Goal: Task Accomplishment & Management: Complete application form

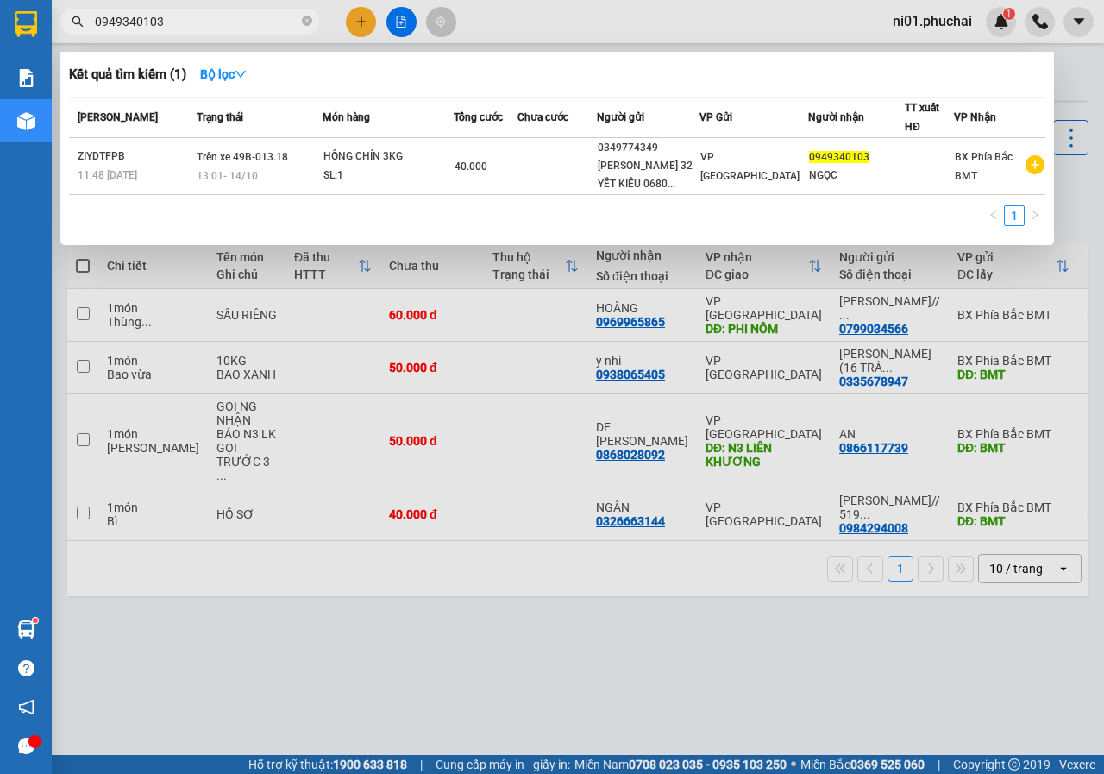
click at [495, 622] on div at bounding box center [552, 387] width 1104 height 774
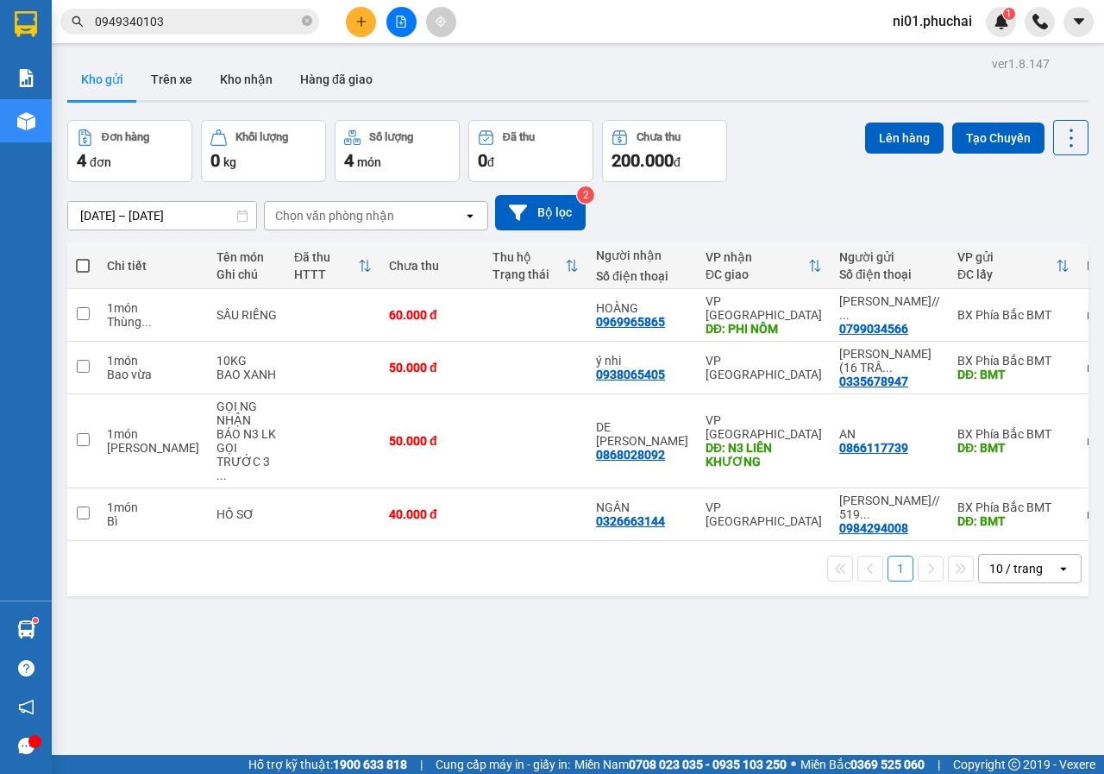
click at [85, 261] on span at bounding box center [83, 266] width 14 height 14
click at [83, 257] on input "checkbox" at bounding box center [83, 257] width 0 height 0
checkbox input "true"
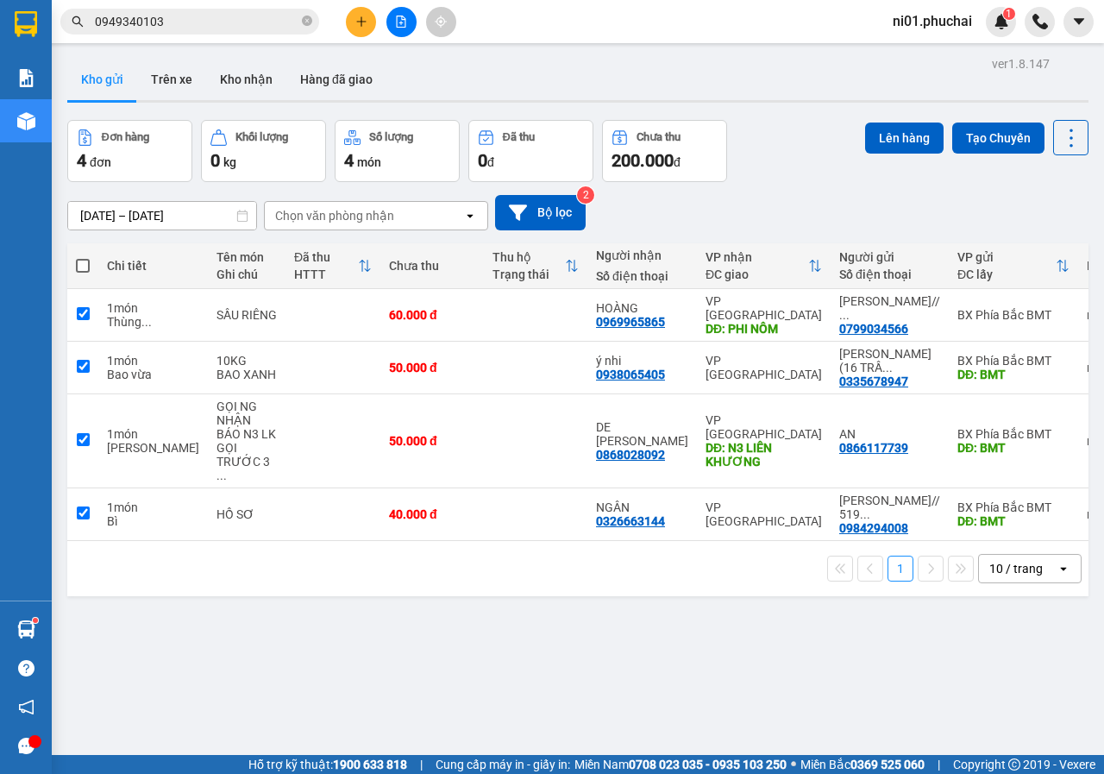
checkbox input "true"
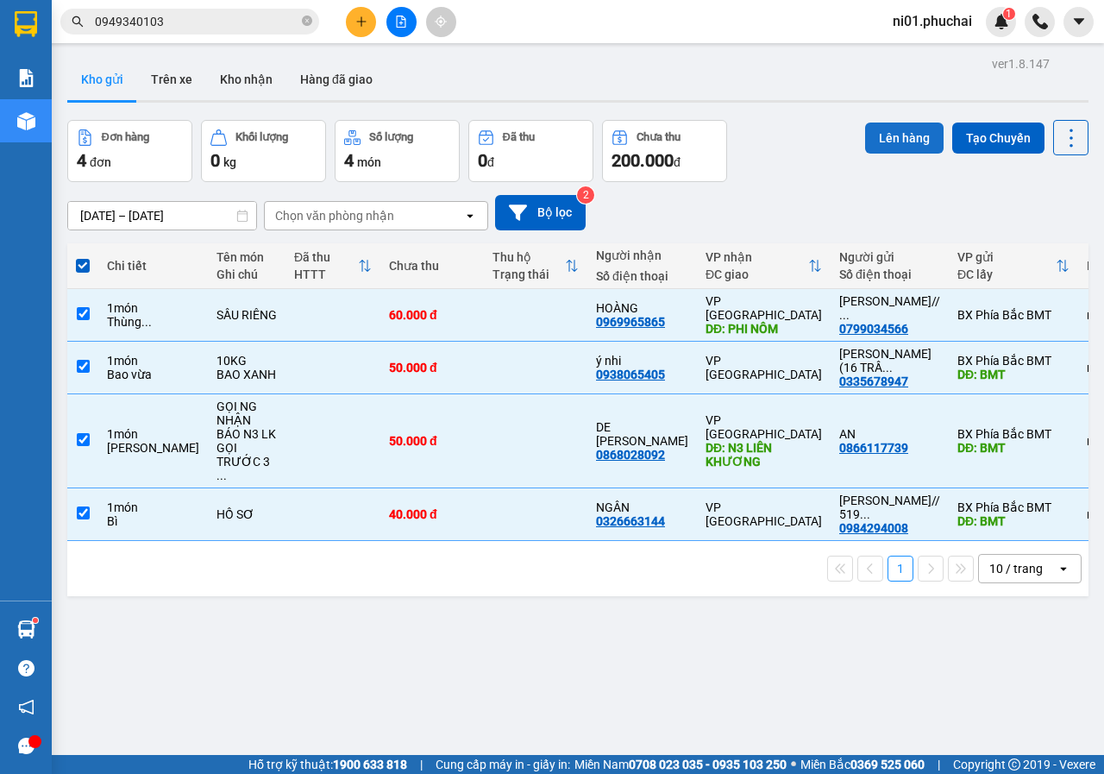
click at [893, 139] on button "Lên hàng" at bounding box center [904, 138] width 79 height 31
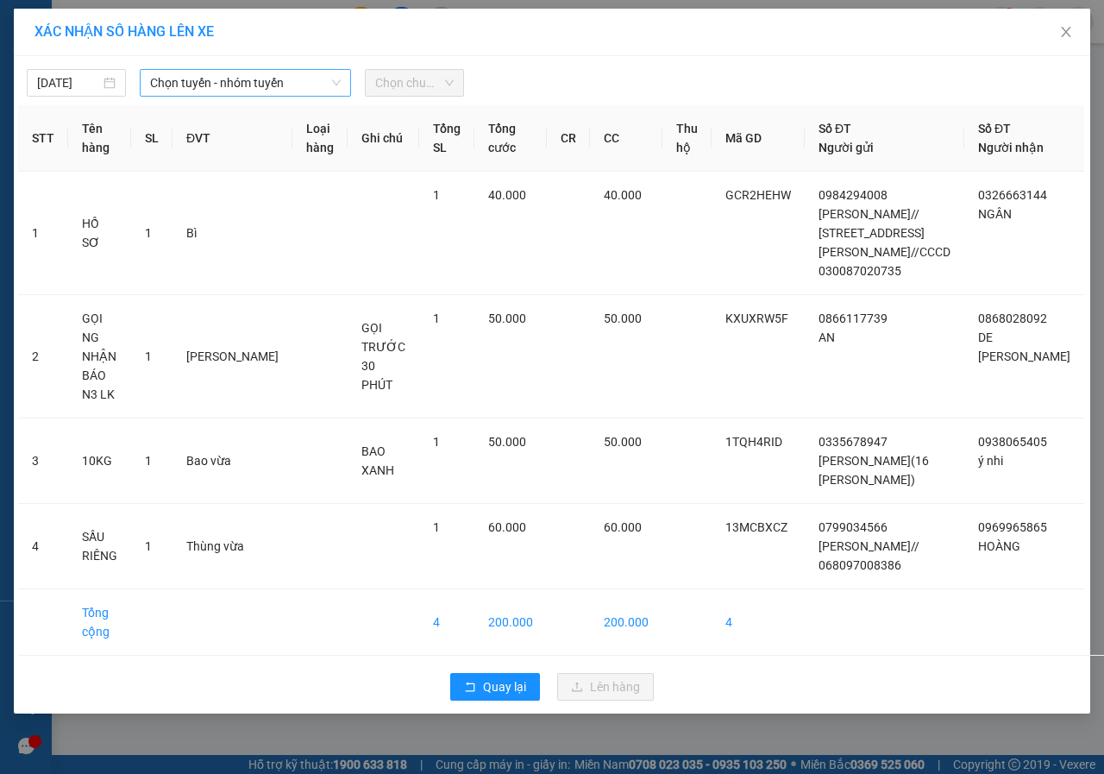
click at [305, 91] on span "Chọn tuyến - nhóm tuyến" at bounding box center [245, 83] width 191 height 26
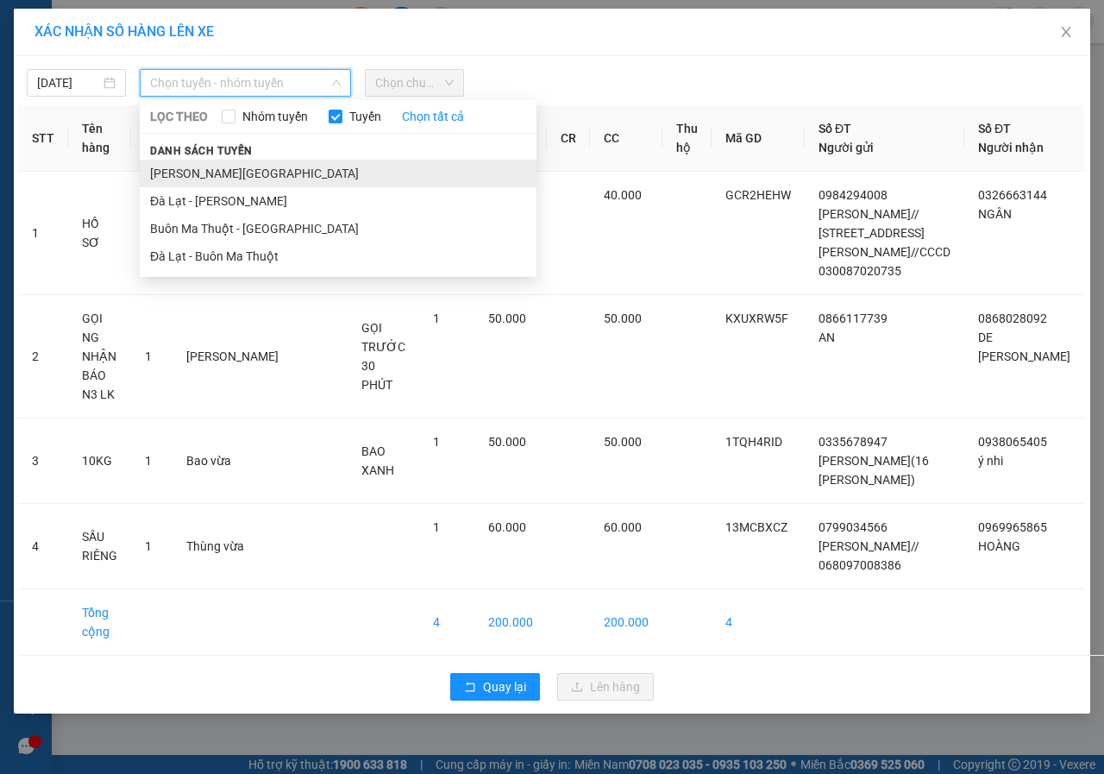
click at [194, 184] on li "[PERSON_NAME][GEOGRAPHIC_DATA]" at bounding box center [338, 174] width 397 height 28
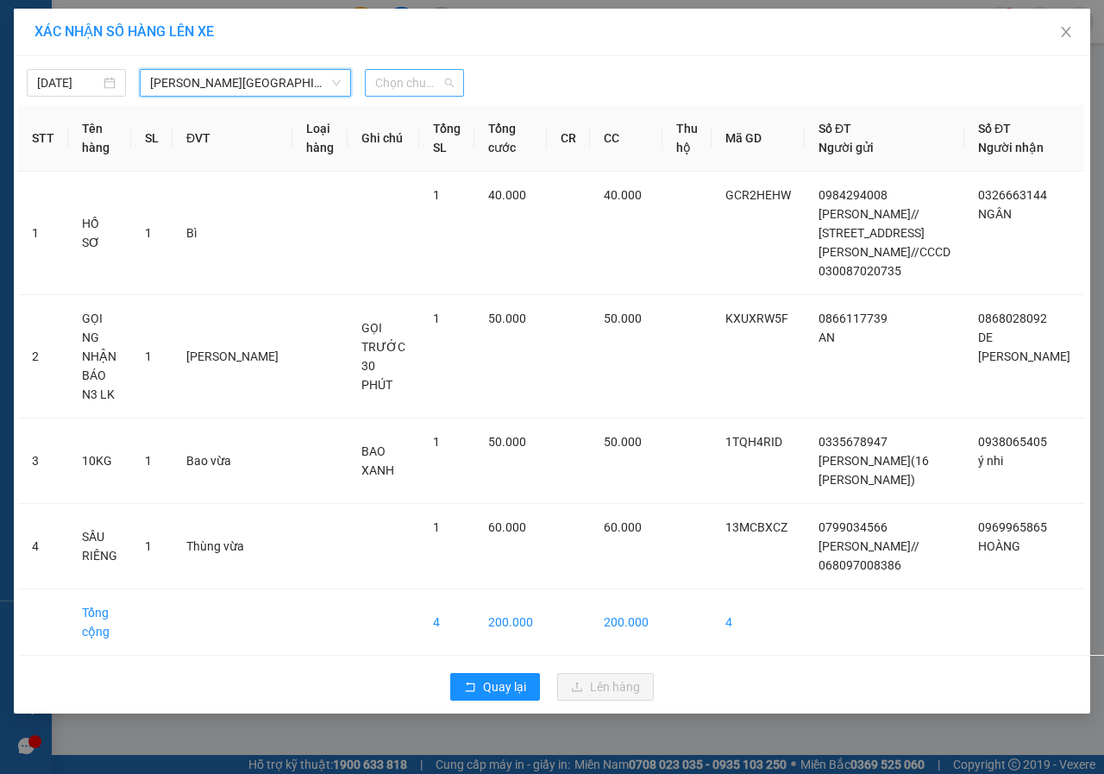
click at [428, 79] on span "Chọn chuyến" at bounding box center [414, 83] width 79 height 26
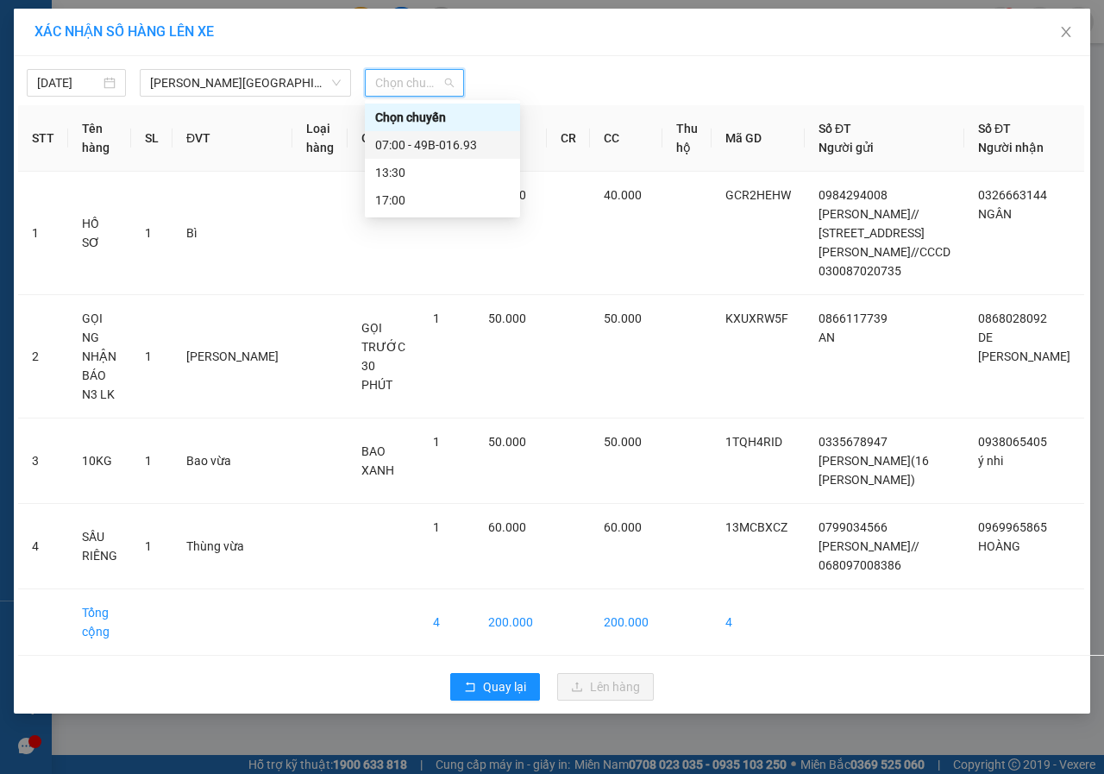
click at [427, 147] on div "07:00 - 49B-016.93" at bounding box center [442, 144] width 135 height 19
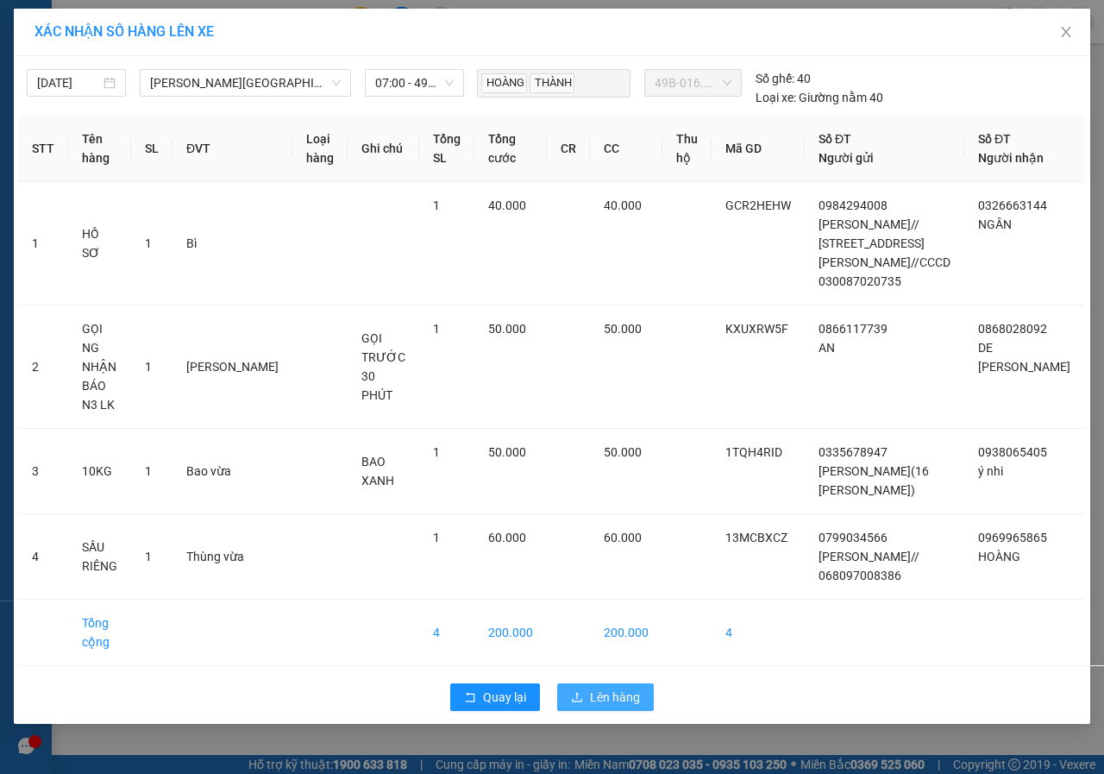
click at [646, 683] on button "Lên hàng" at bounding box center [605, 697] width 97 height 28
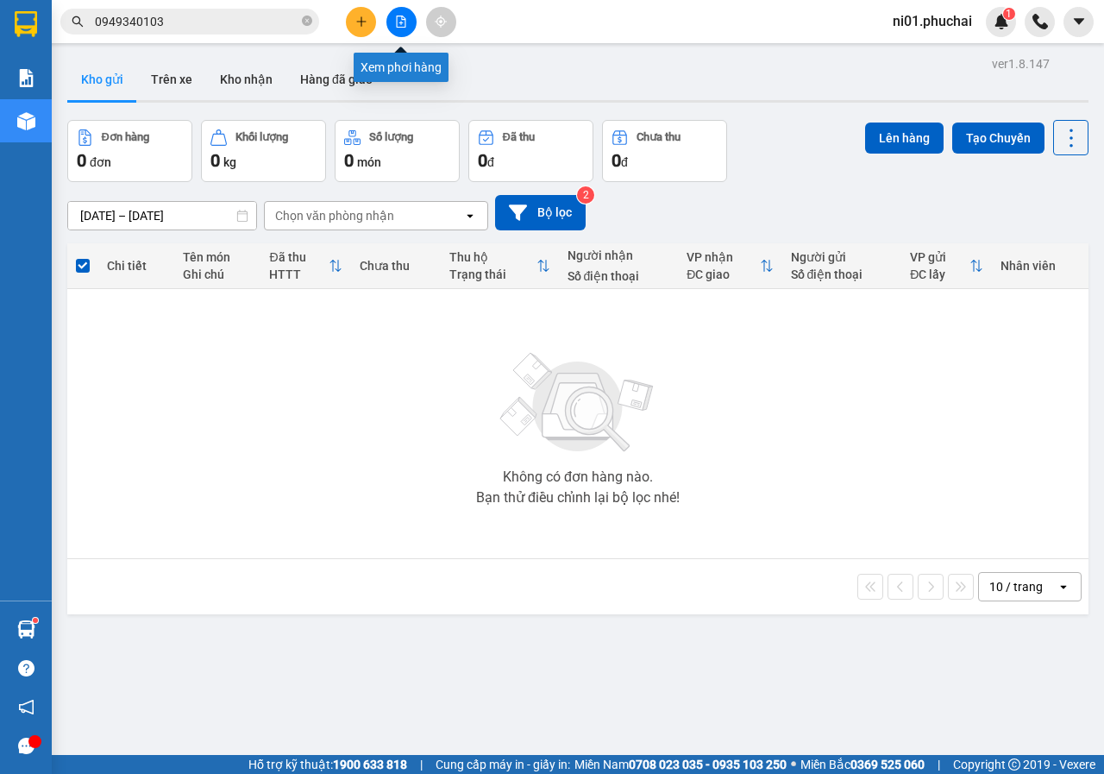
click at [410, 25] on button at bounding box center [402, 22] width 30 height 30
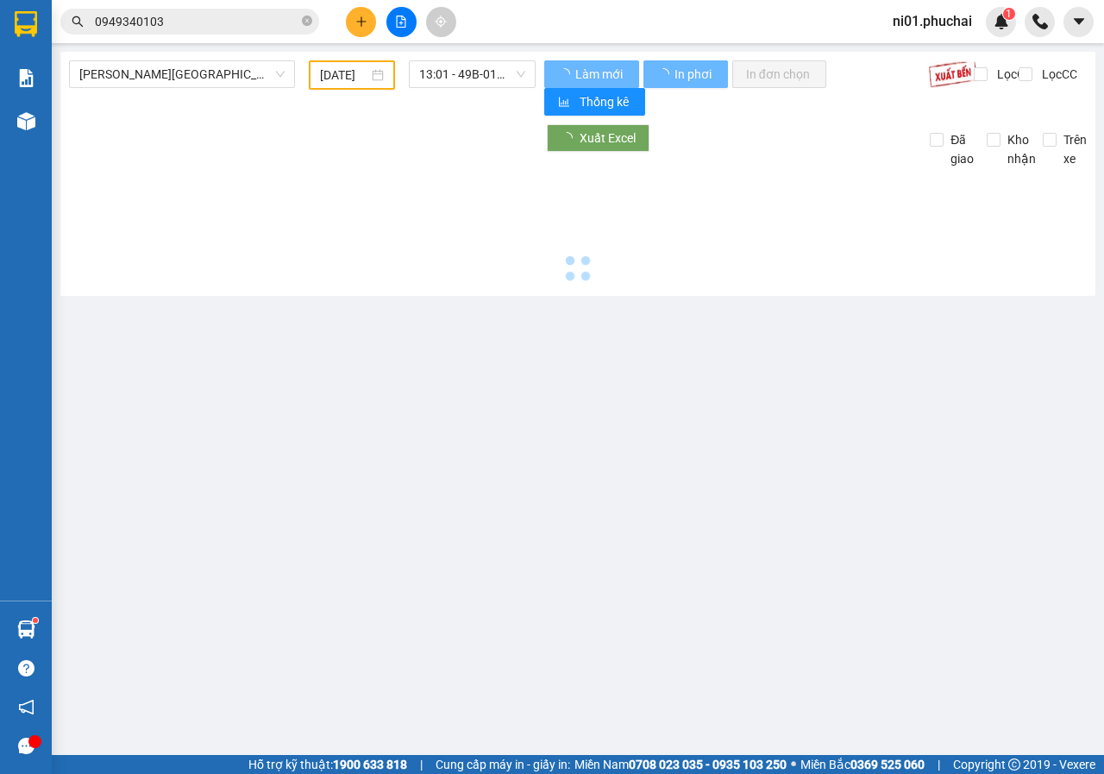
type input "[DATE]"
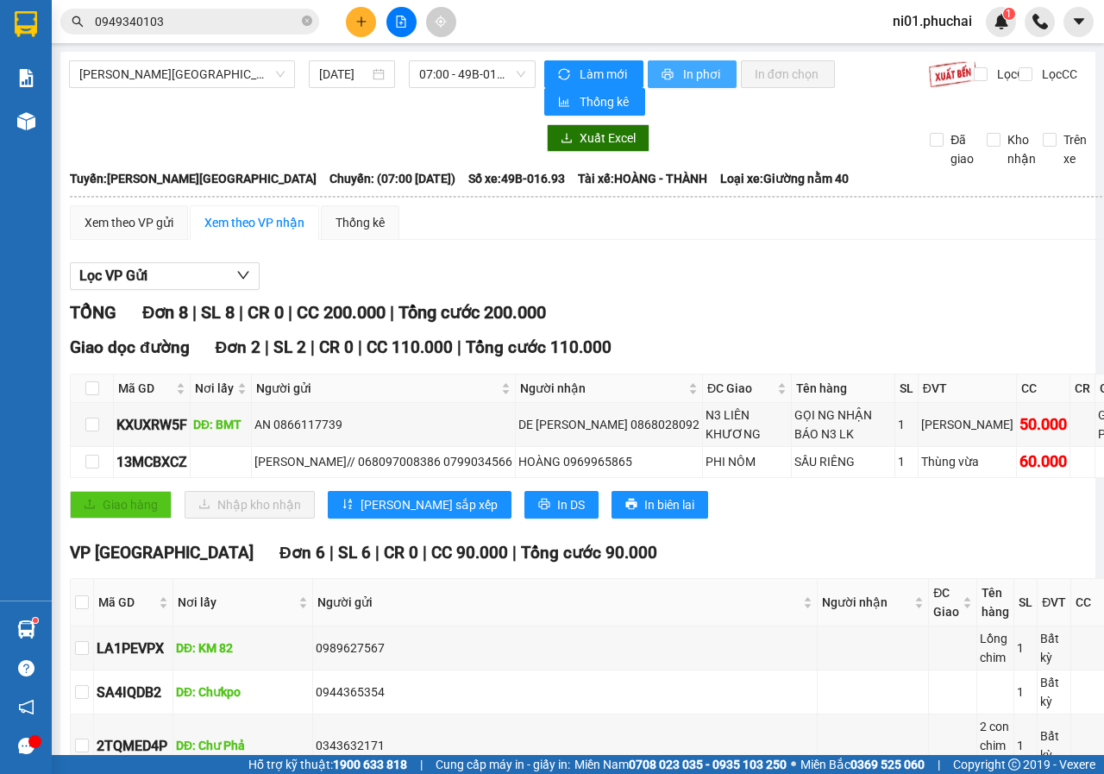
click at [689, 81] on span "In phơi" at bounding box center [703, 74] width 40 height 19
click at [261, 24] on input "0949340103" at bounding box center [197, 21] width 204 height 19
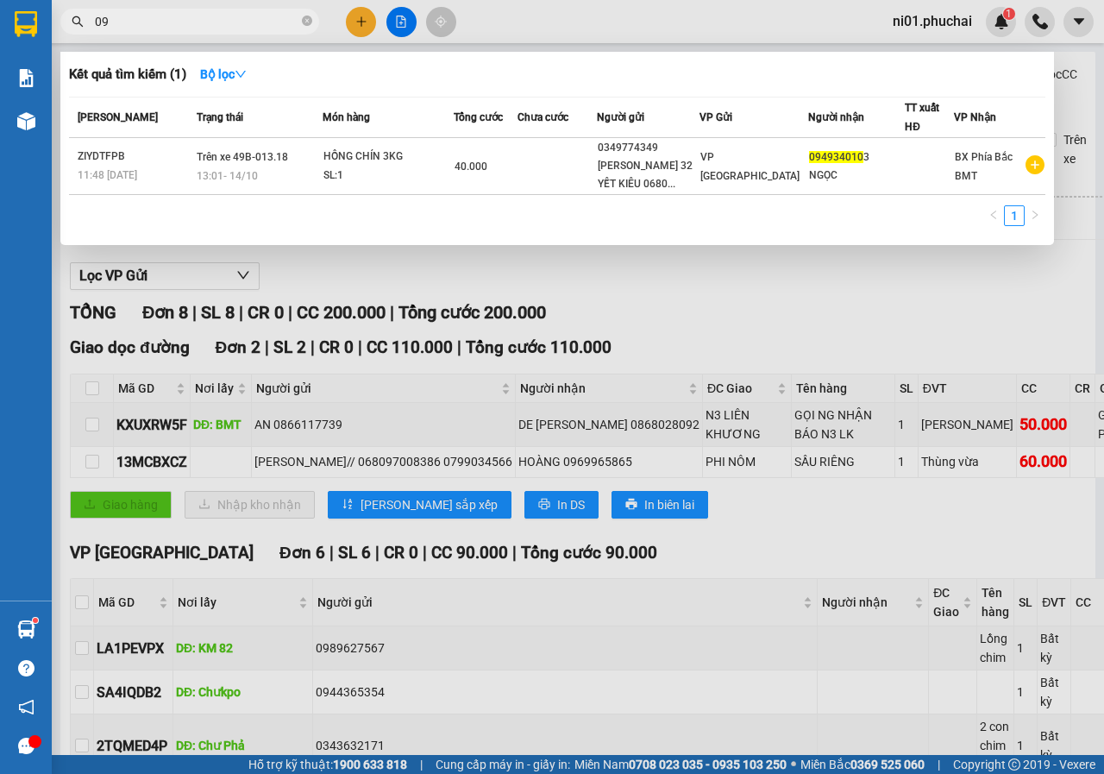
type input "0"
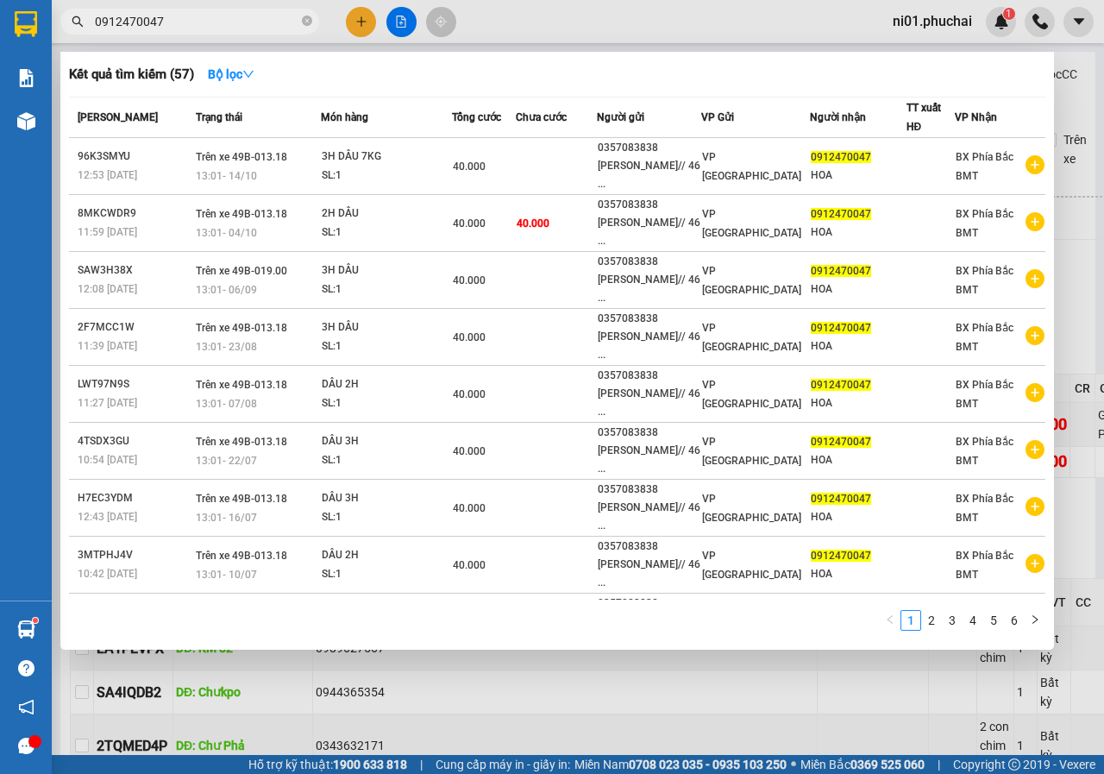
type input "0912470047"
click at [352, 22] on div at bounding box center [552, 387] width 1104 height 774
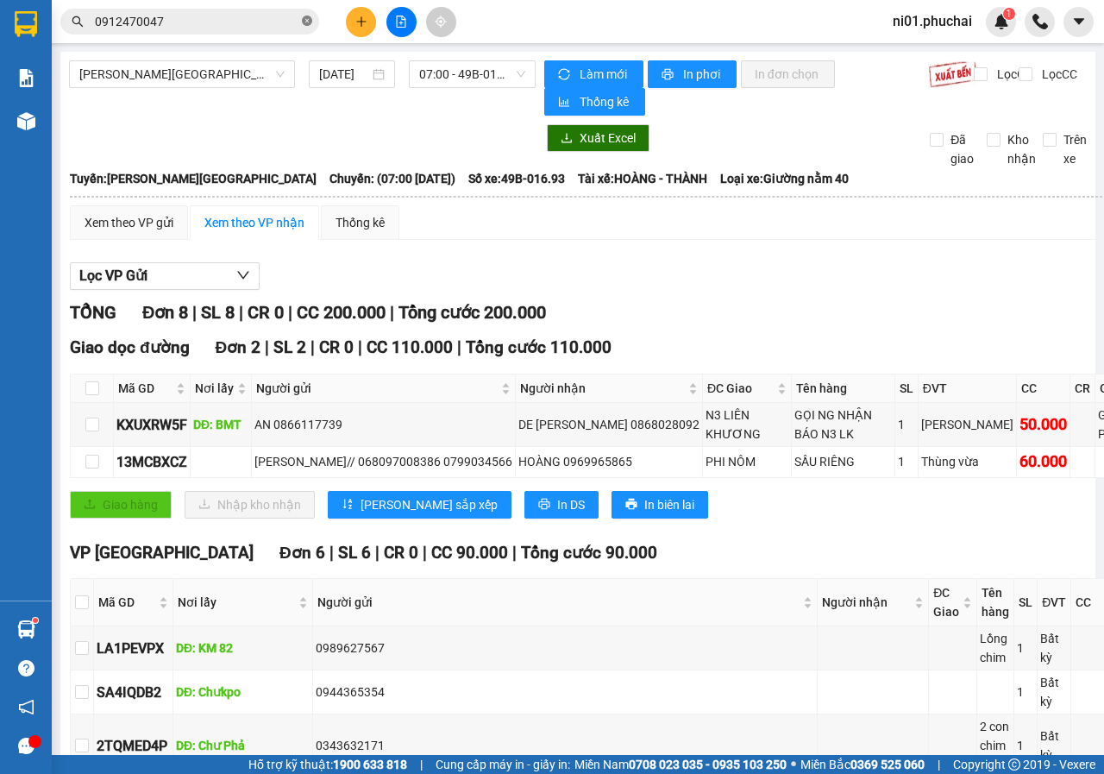
click at [309, 23] on icon "close-circle" at bounding box center [307, 21] width 10 height 10
click at [359, 26] on icon "plus" at bounding box center [361, 22] width 12 height 12
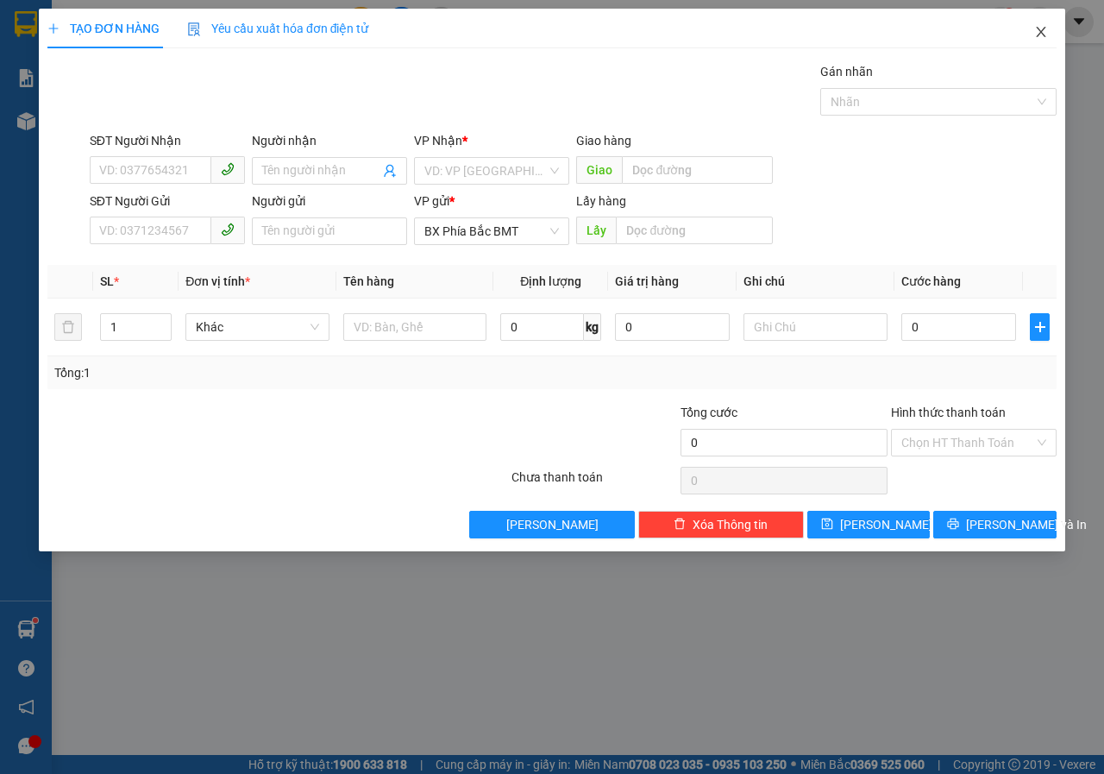
click at [1053, 36] on span "Close" at bounding box center [1041, 33] width 48 height 48
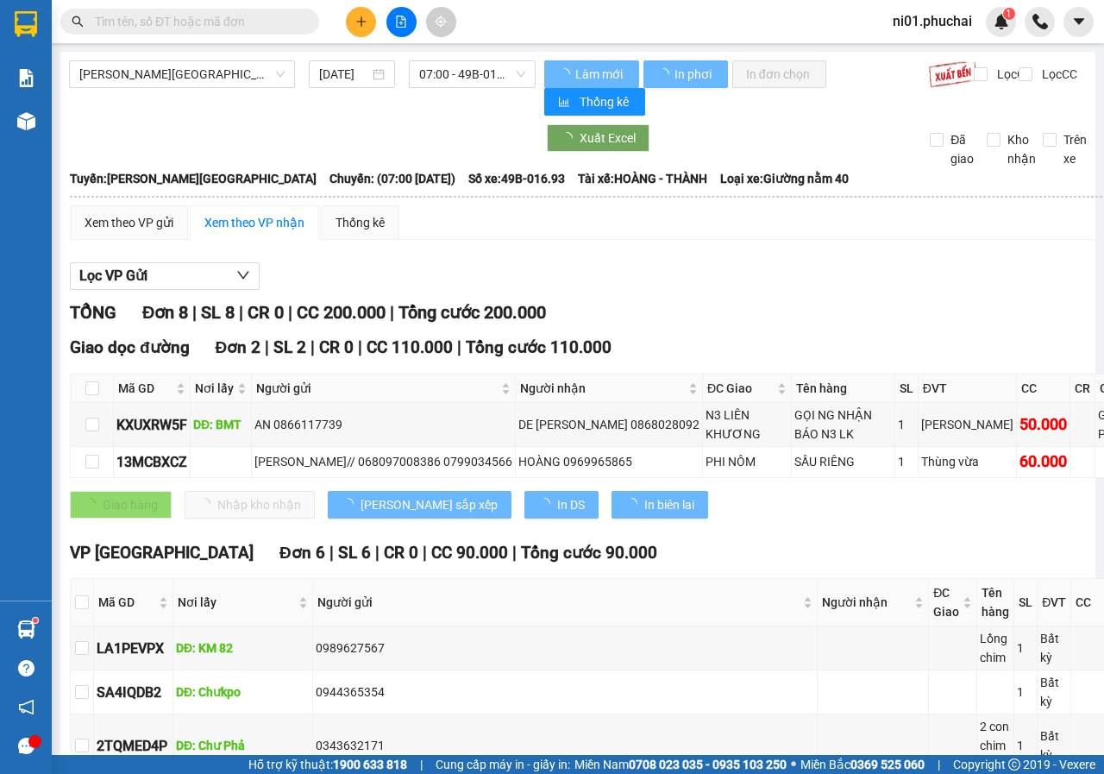
click at [262, 16] on input "text" at bounding box center [197, 21] width 204 height 19
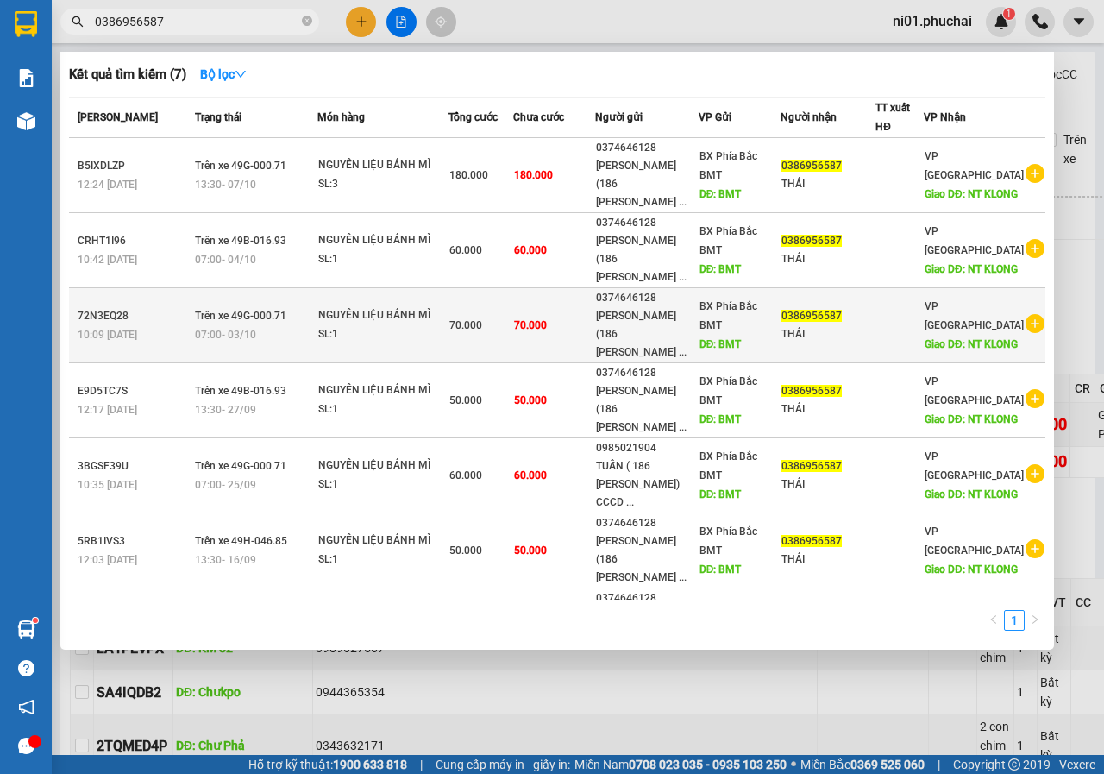
type input "0386956587"
click at [280, 321] on span "Trên xe 49G-000.71" at bounding box center [240, 316] width 91 height 12
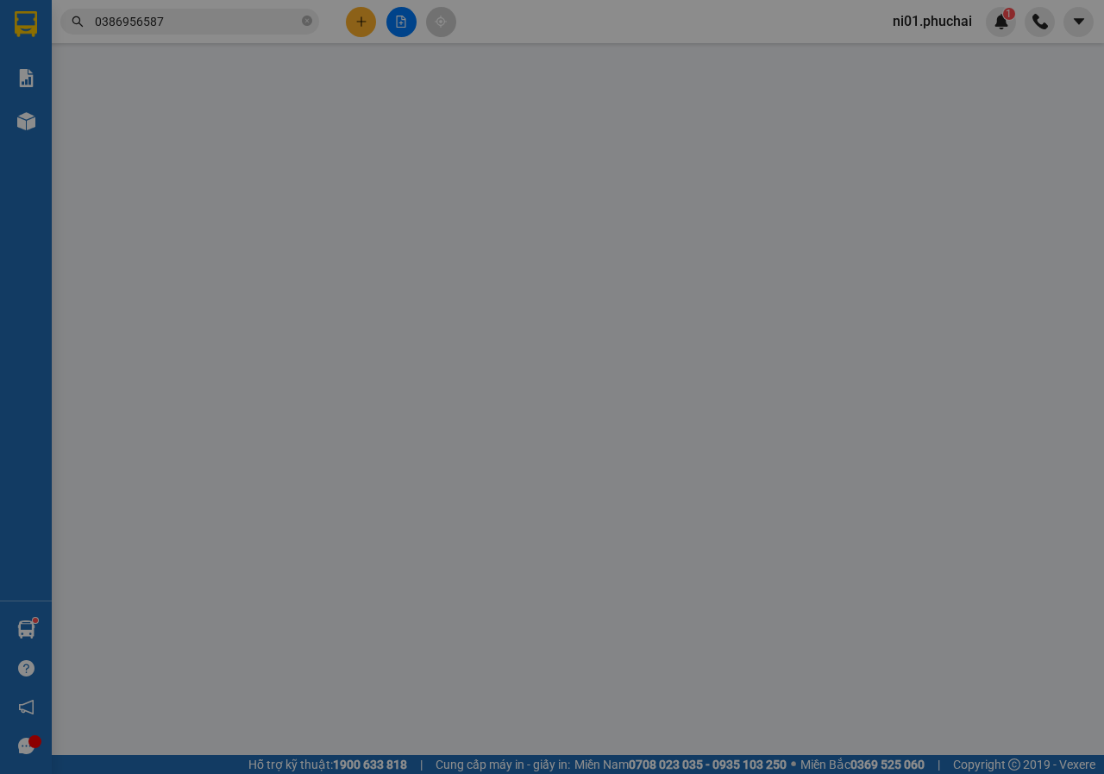
type input "0386956587"
type input "NT KLONG"
type input "0374646128"
type input "BMT"
type input "70.000"
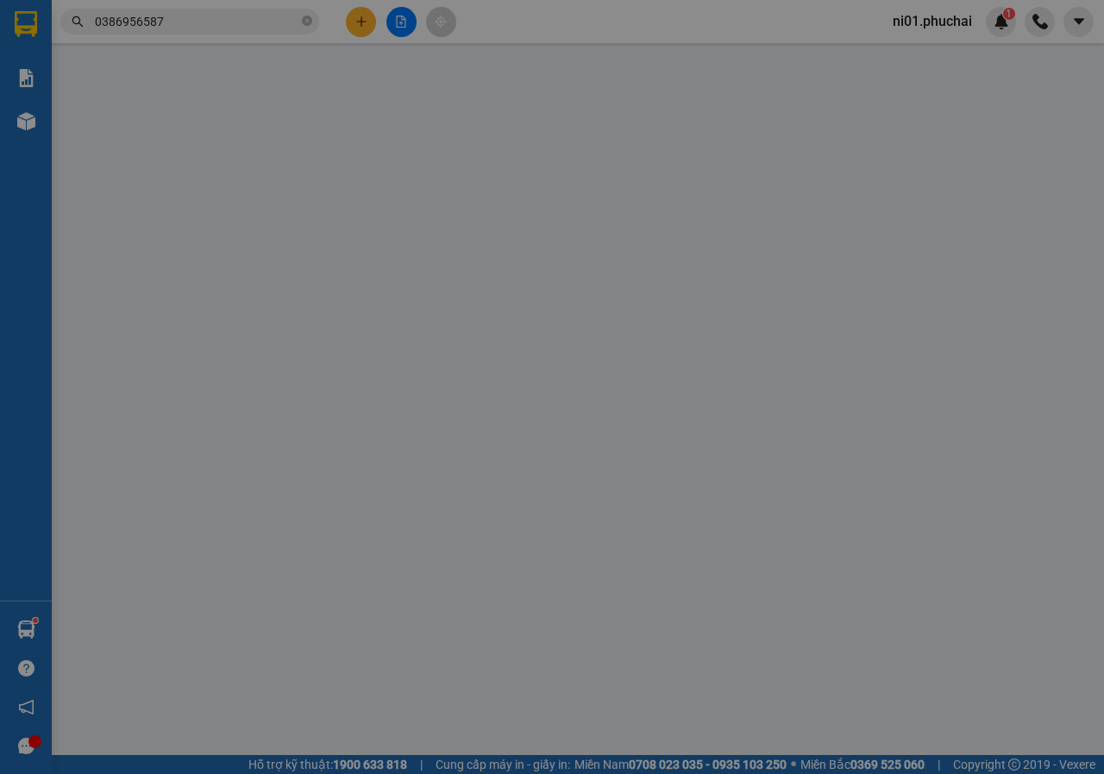
type input "70.000"
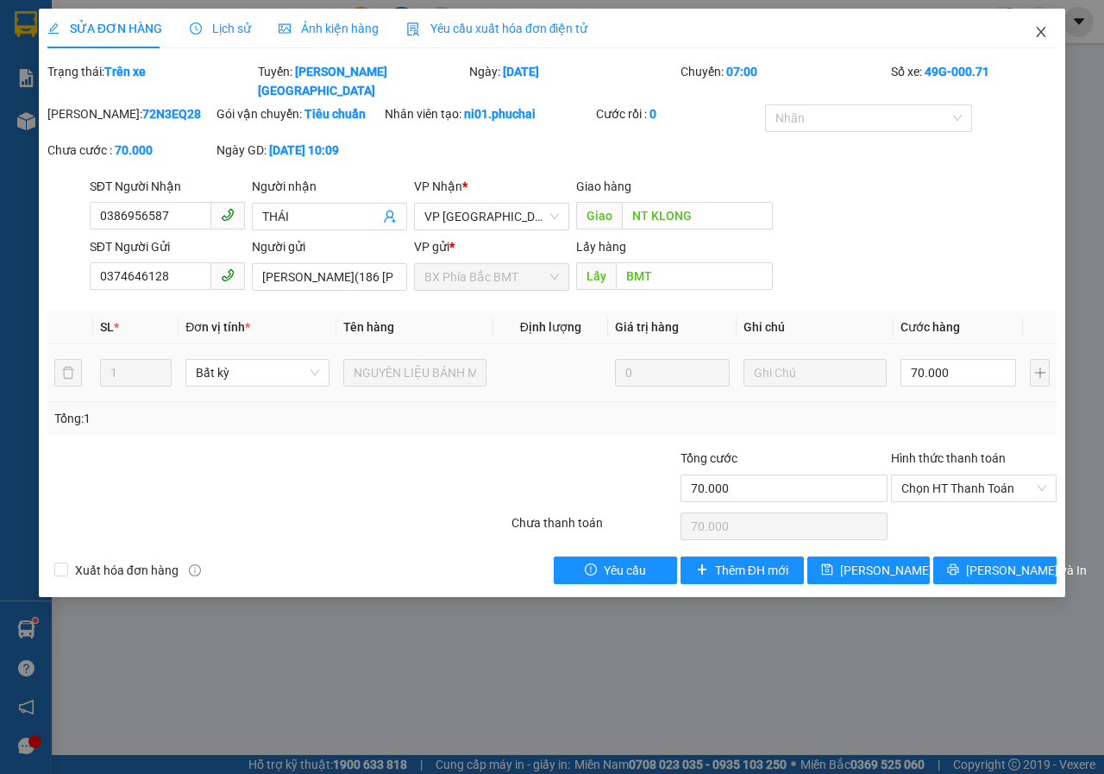
click at [1045, 31] on icon "close" at bounding box center [1041, 32] width 14 height 14
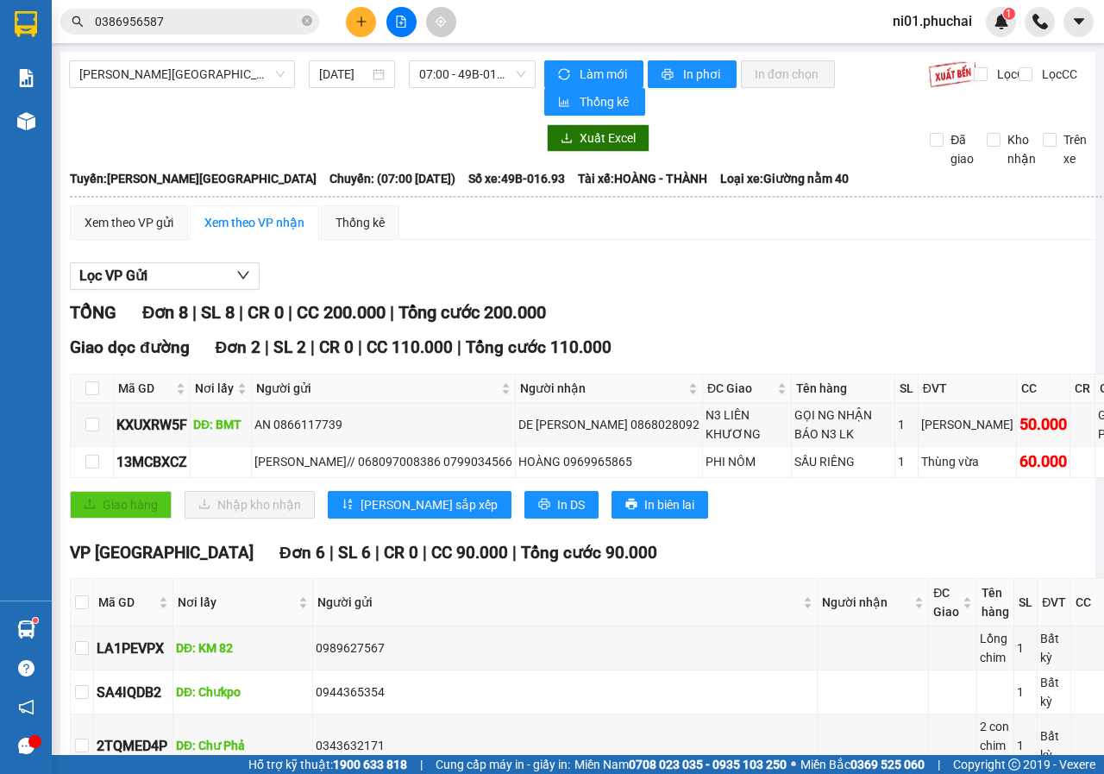
click at [279, 24] on input "0386956587" at bounding box center [197, 21] width 204 height 19
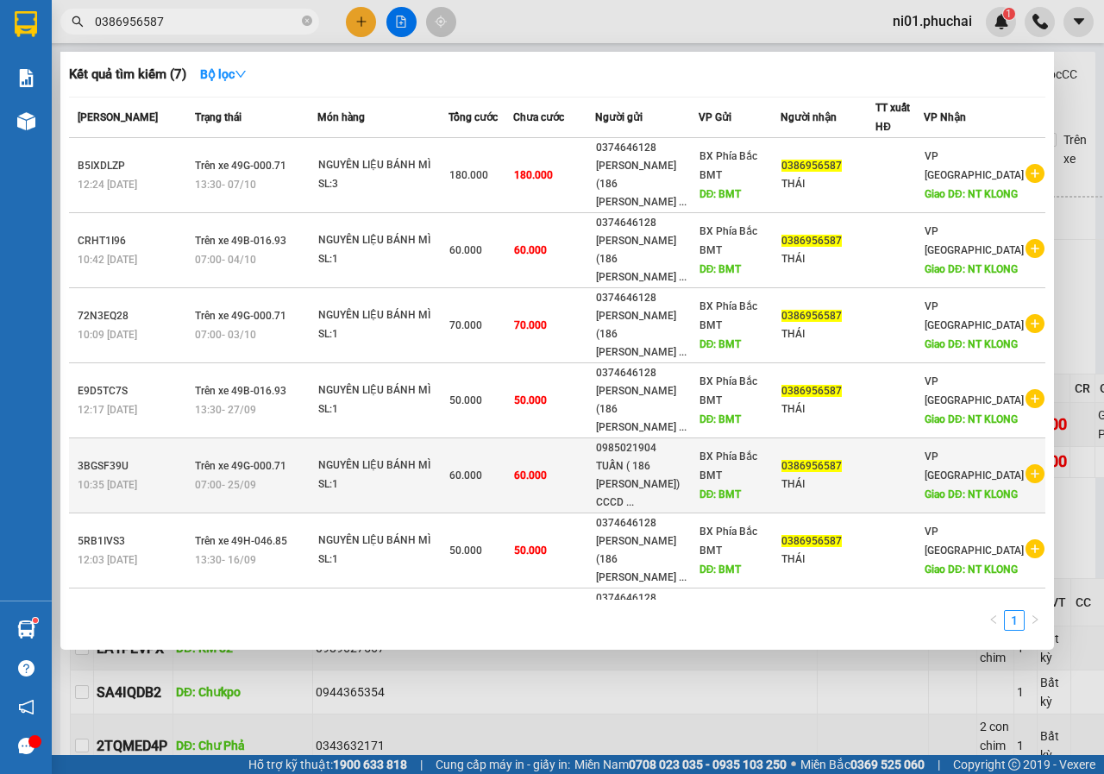
scroll to position [48, 0]
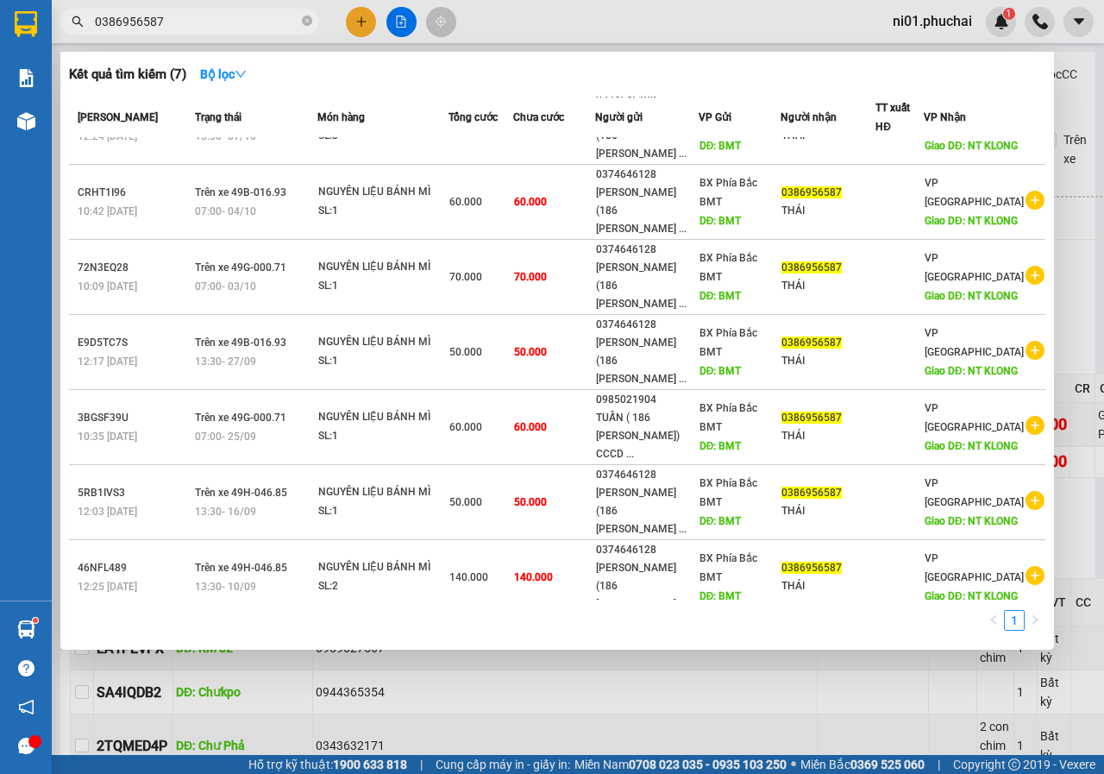
click at [366, 35] on div at bounding box center [552, 387] width 1104 height 774
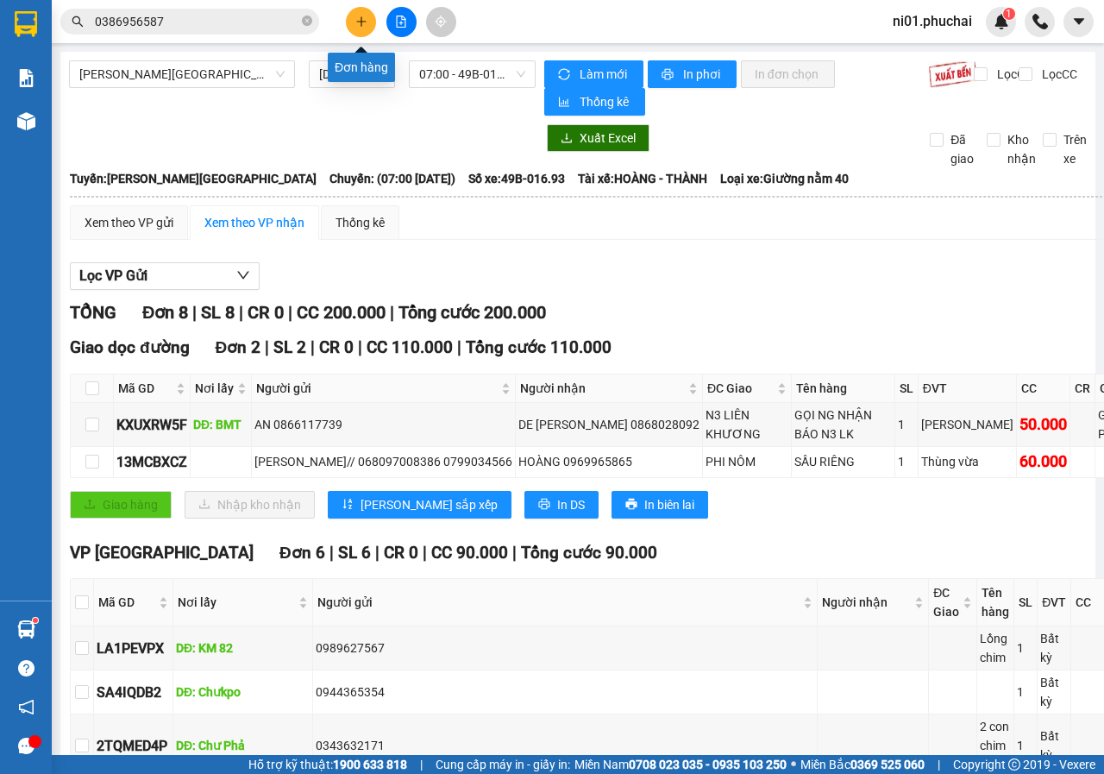
click at [359, 29] on button at bounding box center [361, 22] width 30 height 30
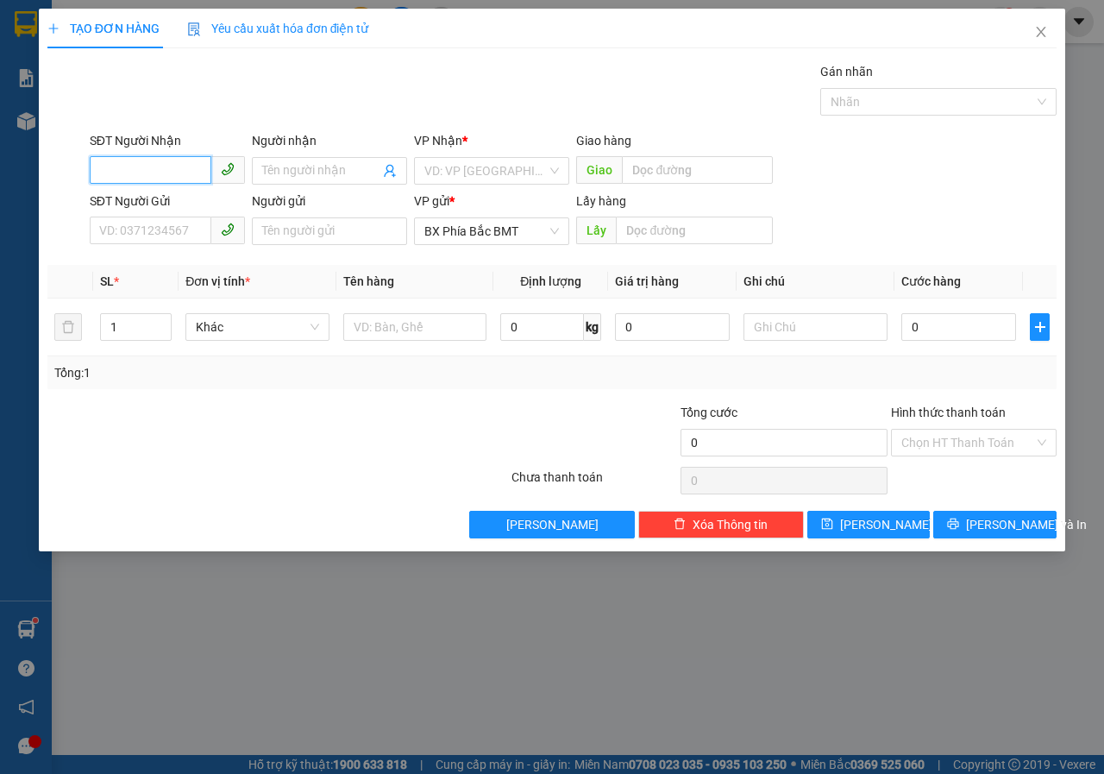
click at [117, 179] on input "SĐT Người Nhận" at bounding box center [151, 170] width 122 height 28
click at [166, 205] on div "0386956587 - THÁI" at bounding box center [167, 205] width 135 height 19
type input "0386956587"
type input "THÁI"
type input "NT KLONG"
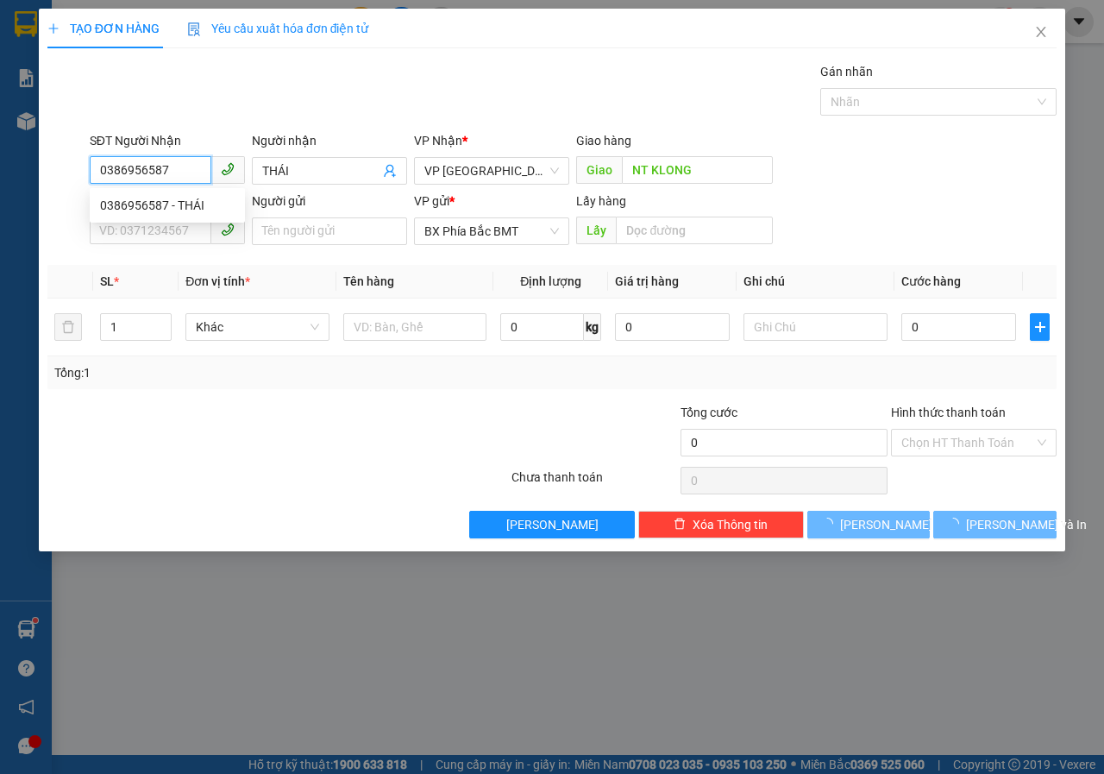
type input "180.000"
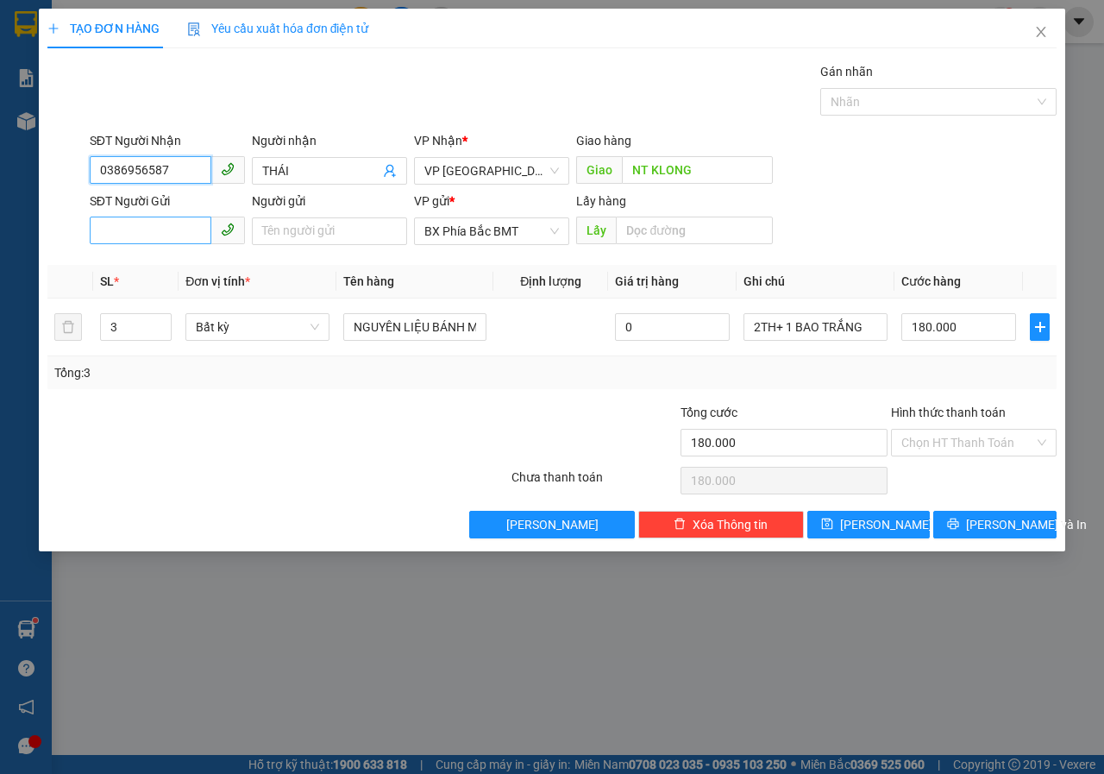
type input "0386956587"
click at [170, 227] on input "SĐT Người Gửi" at bounding box center [151, 231] width 122 height 28
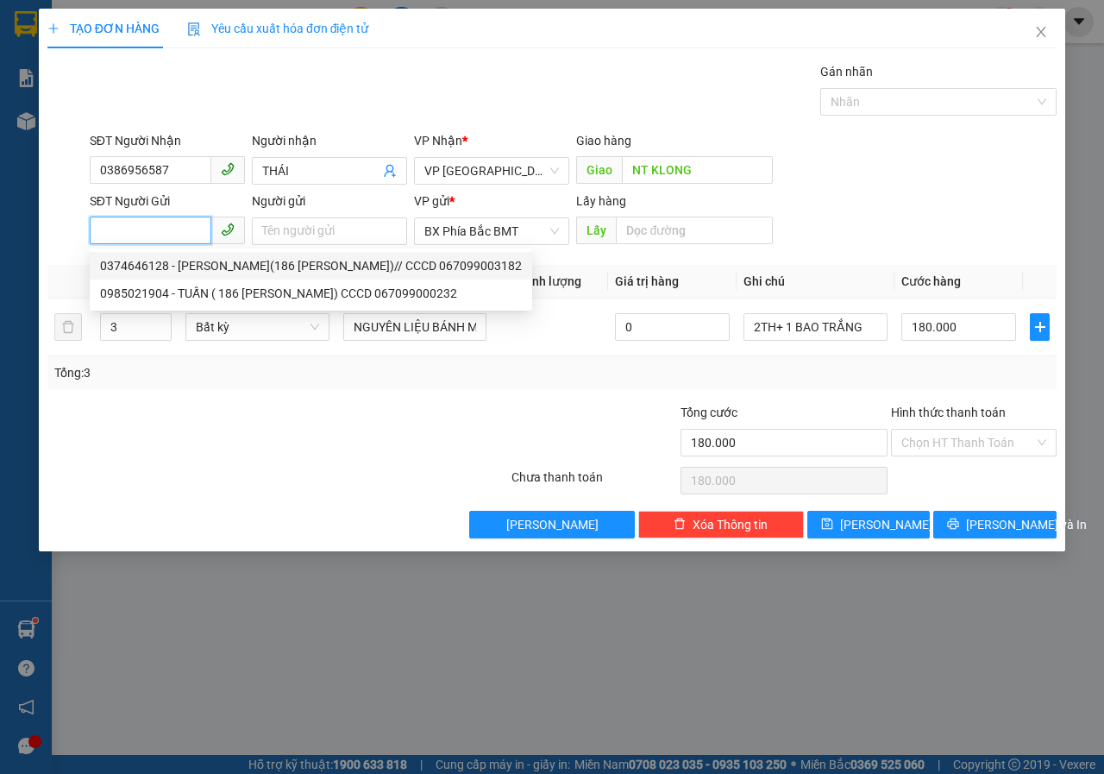
click at [163, 231] on input "SĐT Người Gửi" at bounding box center [151, 231] width 122 height 28
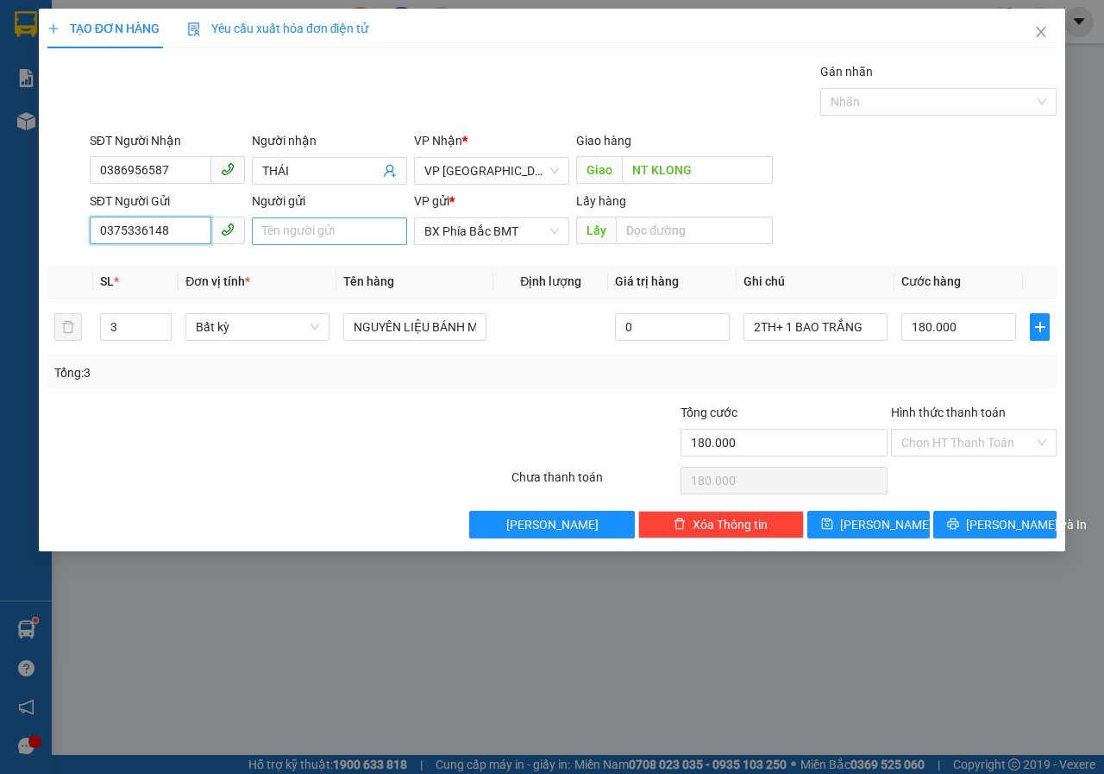
type input "0375336148"
click at [290, 240] on input "Người gửi" at bounding box center [329, 231] width 155 height 28
click at [1045, 32] on icon "close" at bounding box center [1041, 32] width 14 height 14
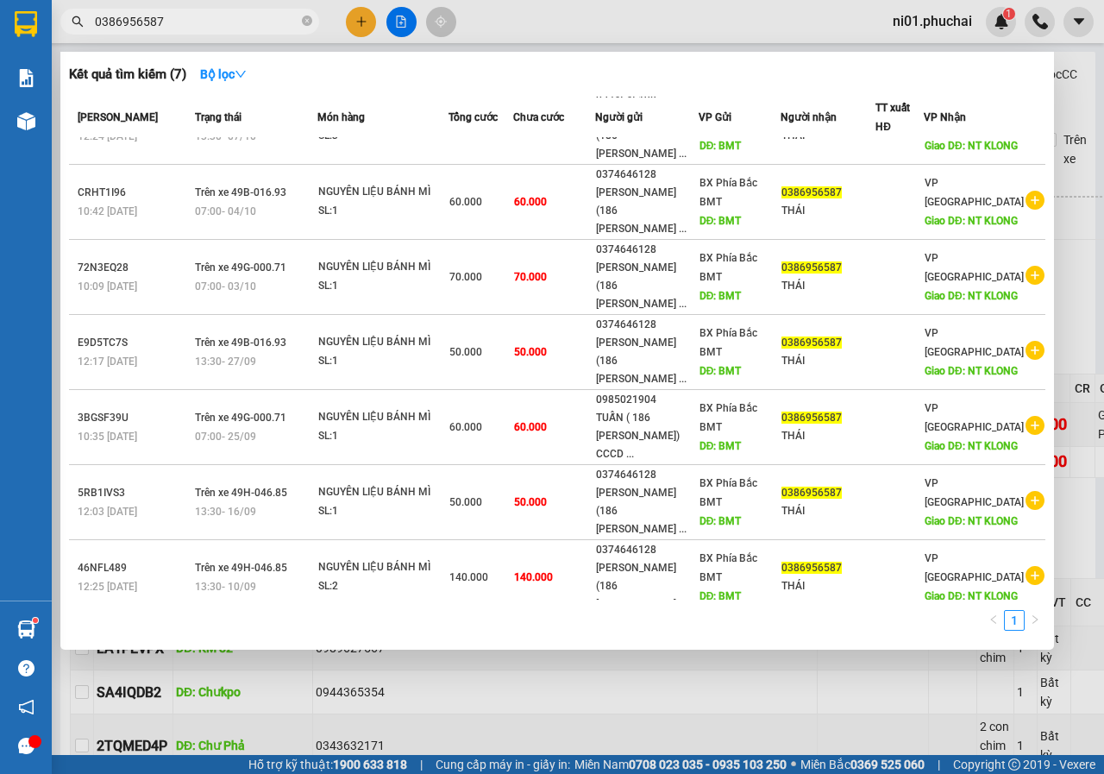
click at [239, 26] on input "0386956587" at bounding box center [197, 21] width 204 height 19
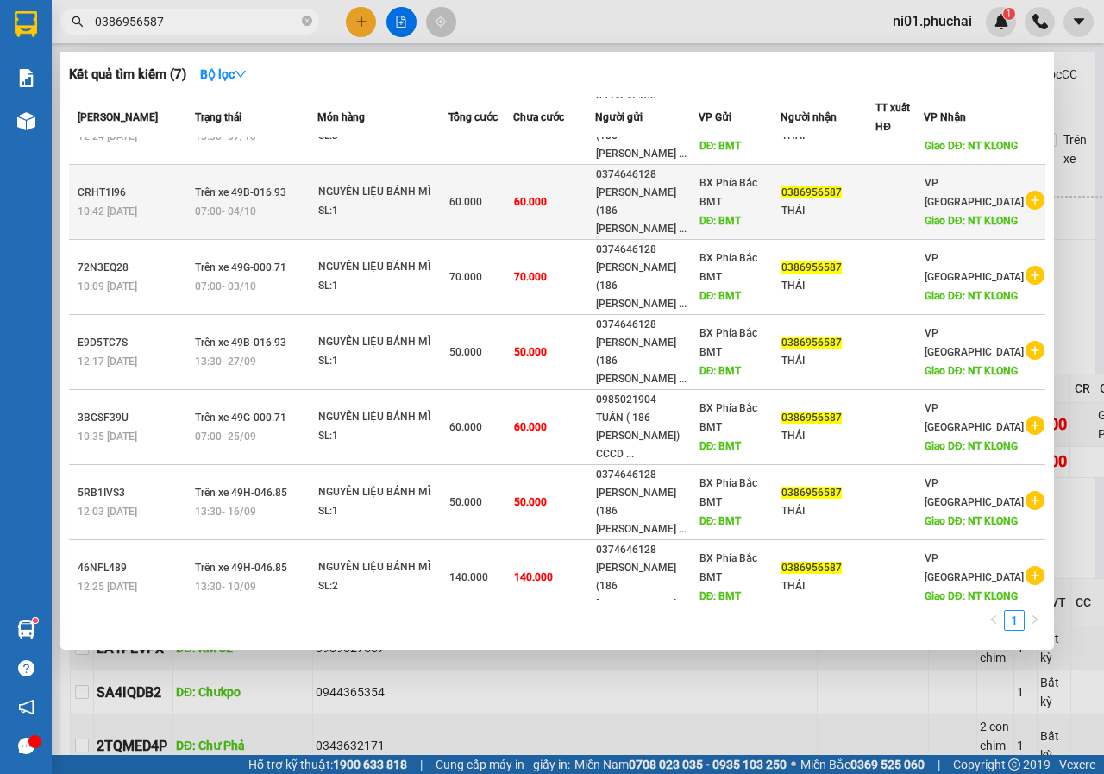
click at [292, 206] on div "07:00 [DATE]" at bounding box center [256, 211] width 122 height 19
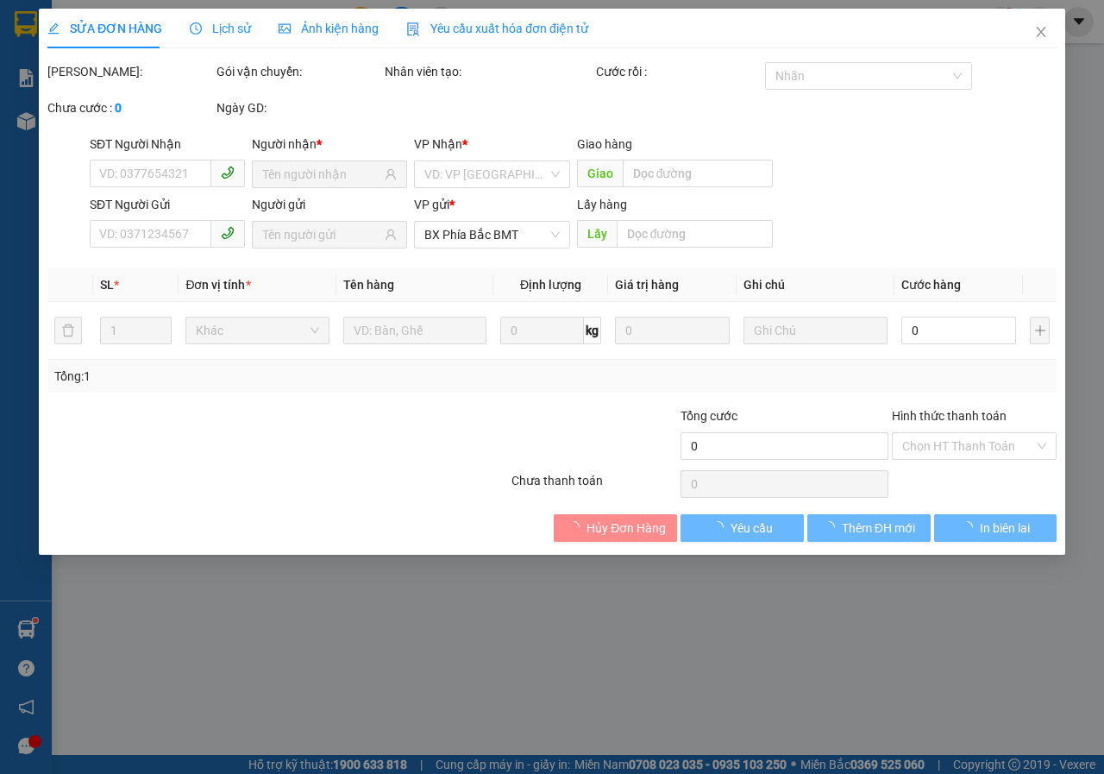
type input "0386956587"
type input "NT KLONG"
type input "0374646128"
type input "BMT"
type input "60.000"
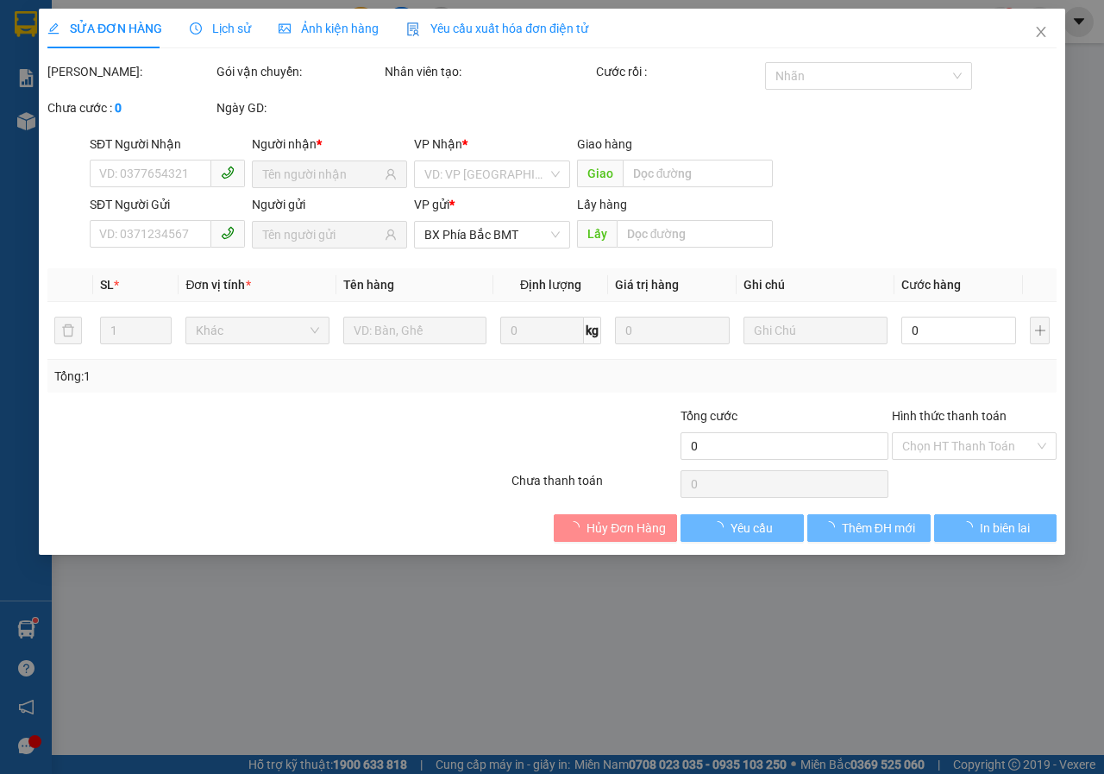
type input "60.000"
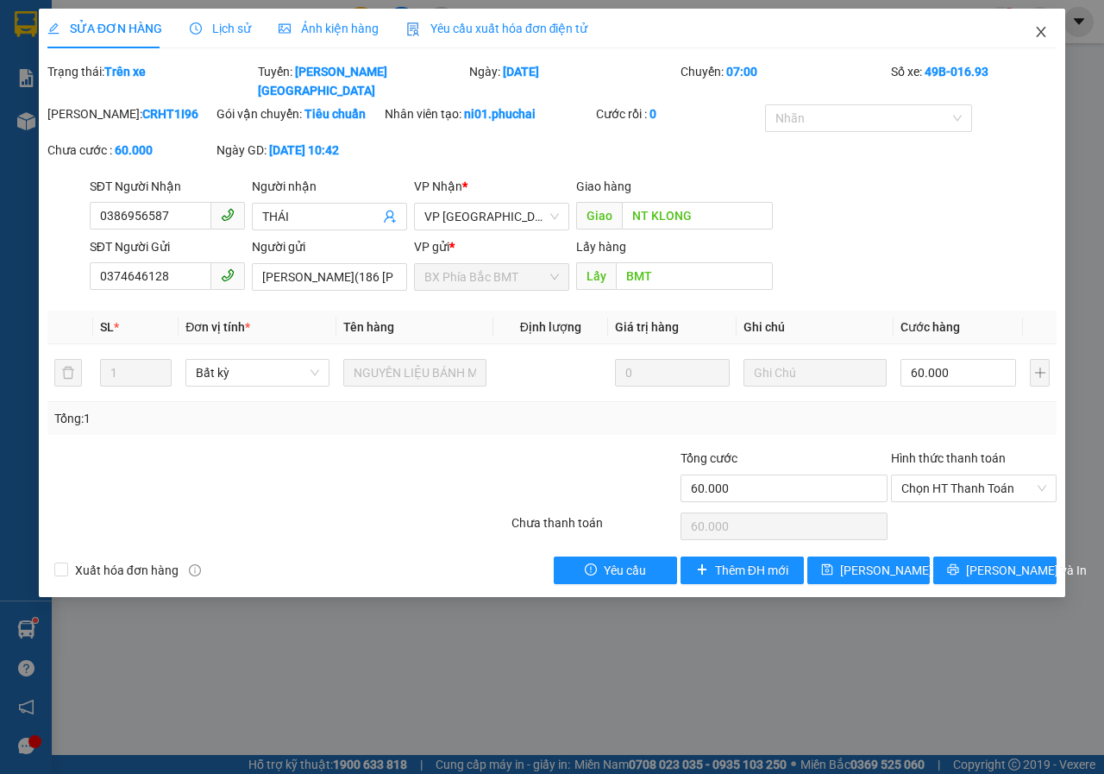
click at [1040, 37] on icon "close" at bounding box center [1041, 32] width 14 height 14
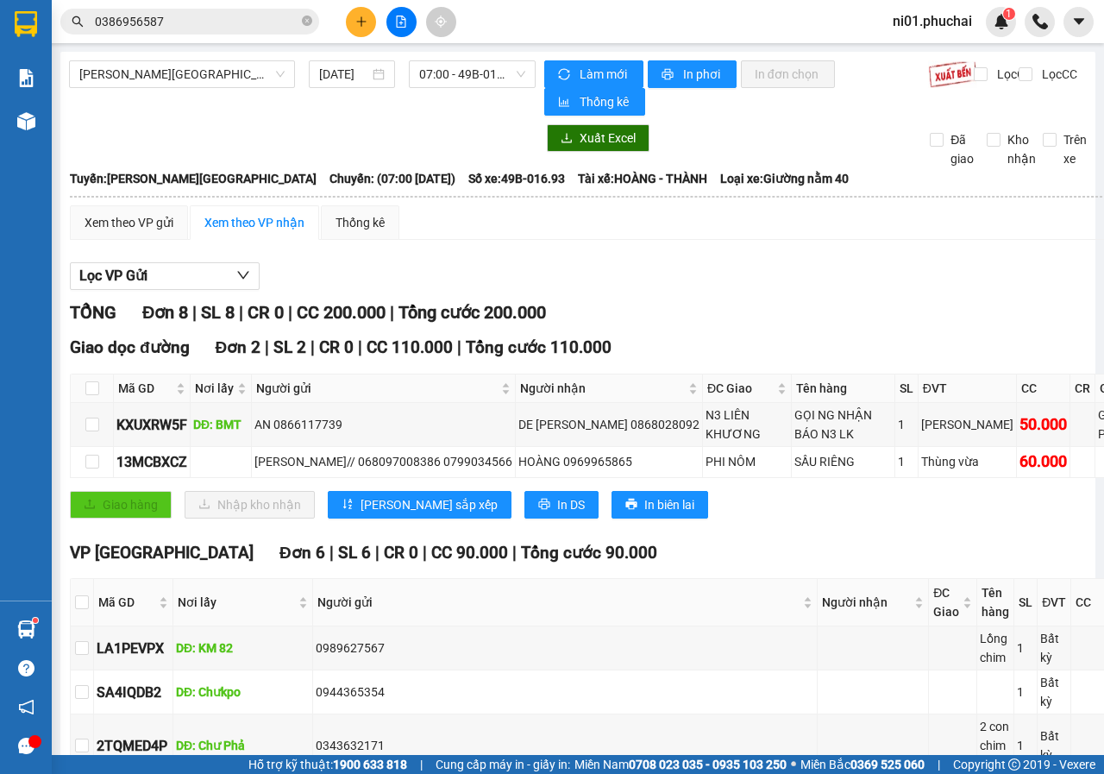
click at [357, 26] on icon "plus" at bounding box center [361, 22] width 12 height 12
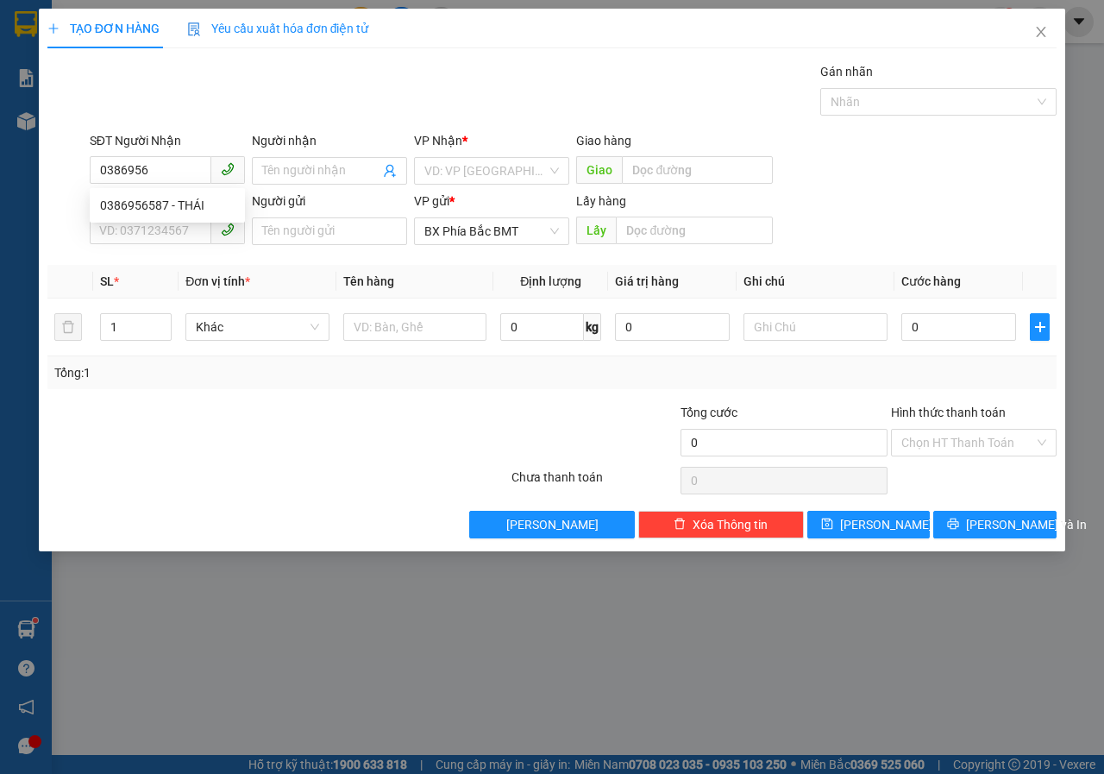
click at [166, 190] on div "0386956587 0386956587 - THÁI" at bounding box center [167, 205] width 155 height 35
click at [166, 195] on div "SĐT Người Gửi" at bounding box center [167, 201] width 155 height 19
click at [166, 217] on input "SĐT Người Gửi" at bounding box center [151, 231] width 122 height 28
click at [165, 174] on input "0386956" at bounding box center [151, 170] width 122 height 28
click at [174, 205] on div "0386956587 - THÁI" at bounding box center [167, 205] width 135 height 19
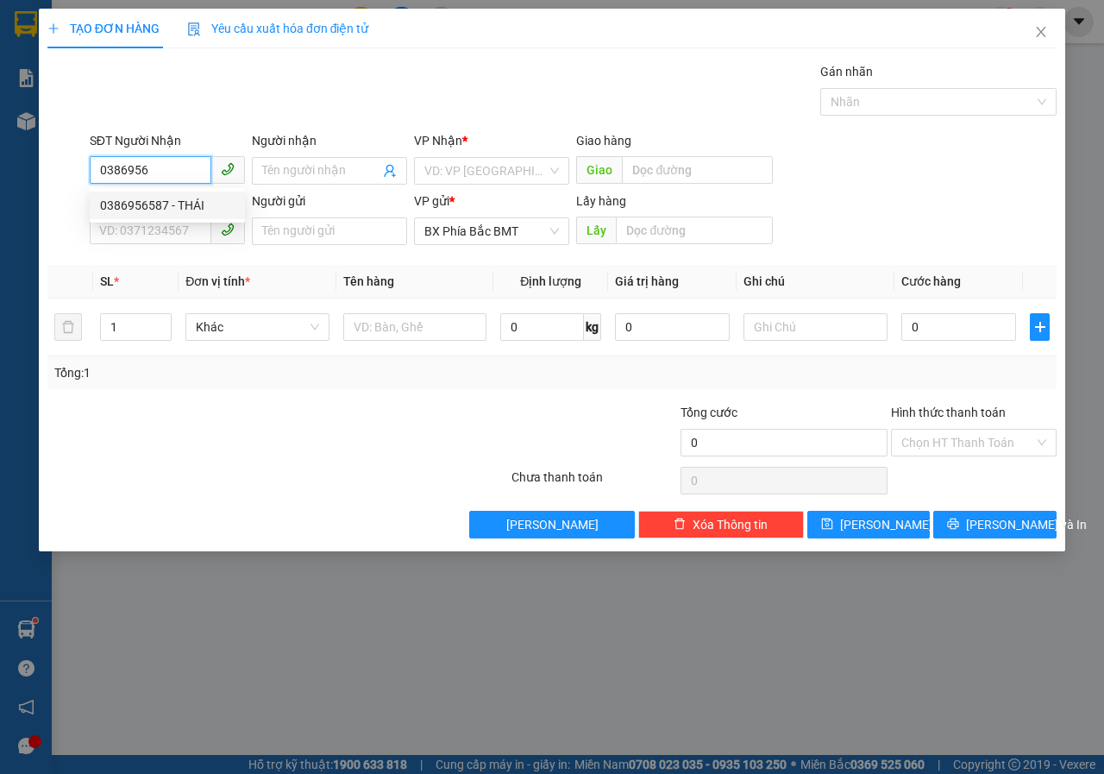
type input "0386956587"
type input "THÁI"
type input "NT KLONG"
type input "180.000"
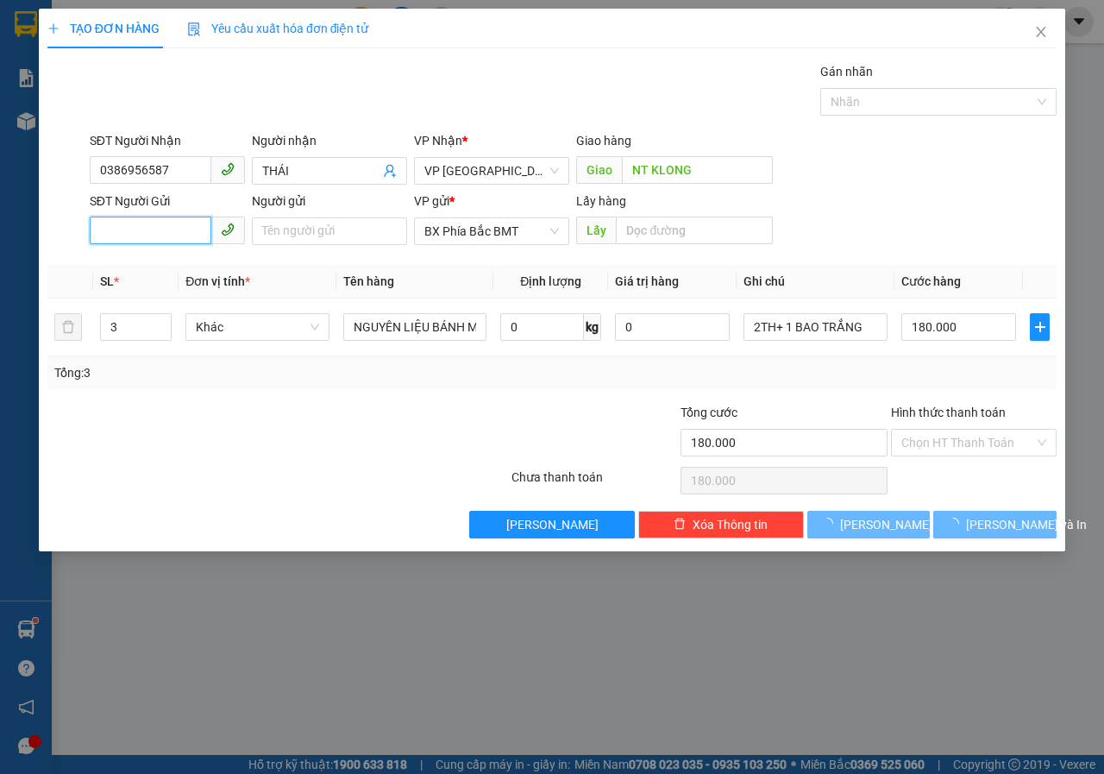
click at [179, 230] on input "SĐT Người Gửi" at bounding box center [151, 231] width 122 height 28
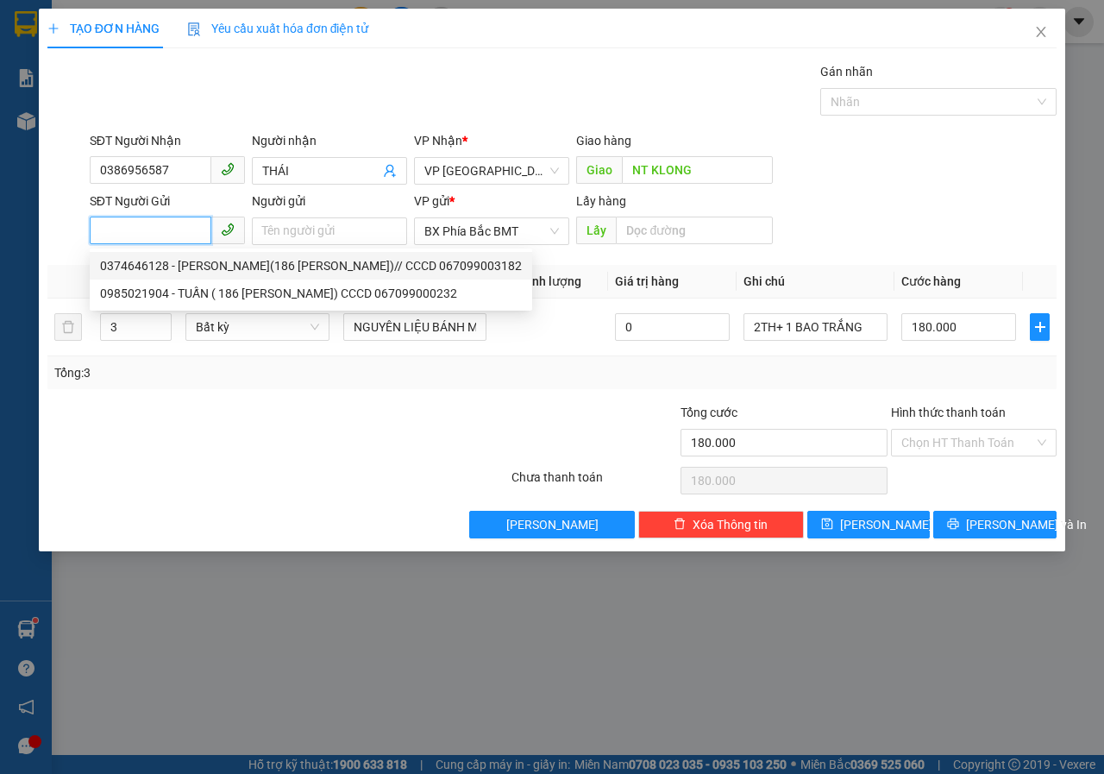
click at [257, 261] on div "0374646128 - [PERSON_NAME](186 [PERSON_NAME])// CCCD 067099003182" at bounding box center [311, 265] width 422 height 19
type input "0374646128"
type input "[PERSON_NAME](186 [PERSON_NAME])// CCCD 067099003182"
type input "BMT"
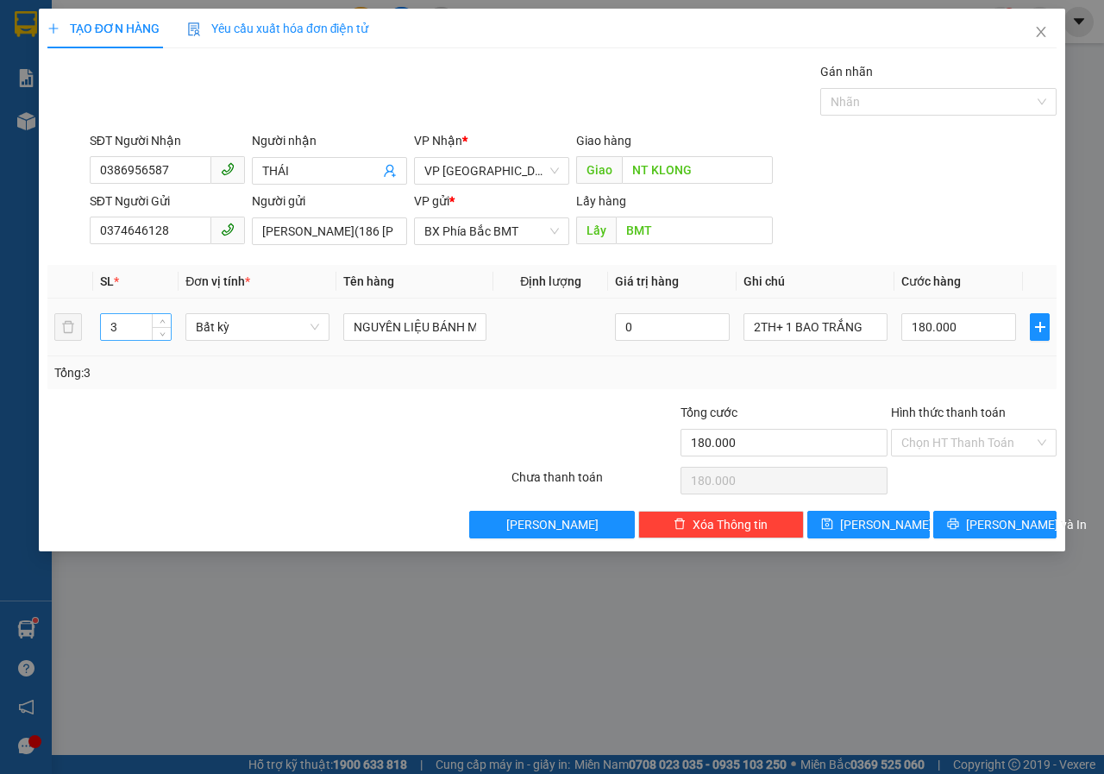
drag, startPoint x: 131, startPoint y: 331, endPoint x: 148, endPoint y: 292, distance: 42.1
click at [131, 330] on input "3" at bounding box center [136, 327] width 71 height 26
click at [318, 329] on span "Bất kỳ" at bounding box center [257, 327] width 123 height 26
type input "1"
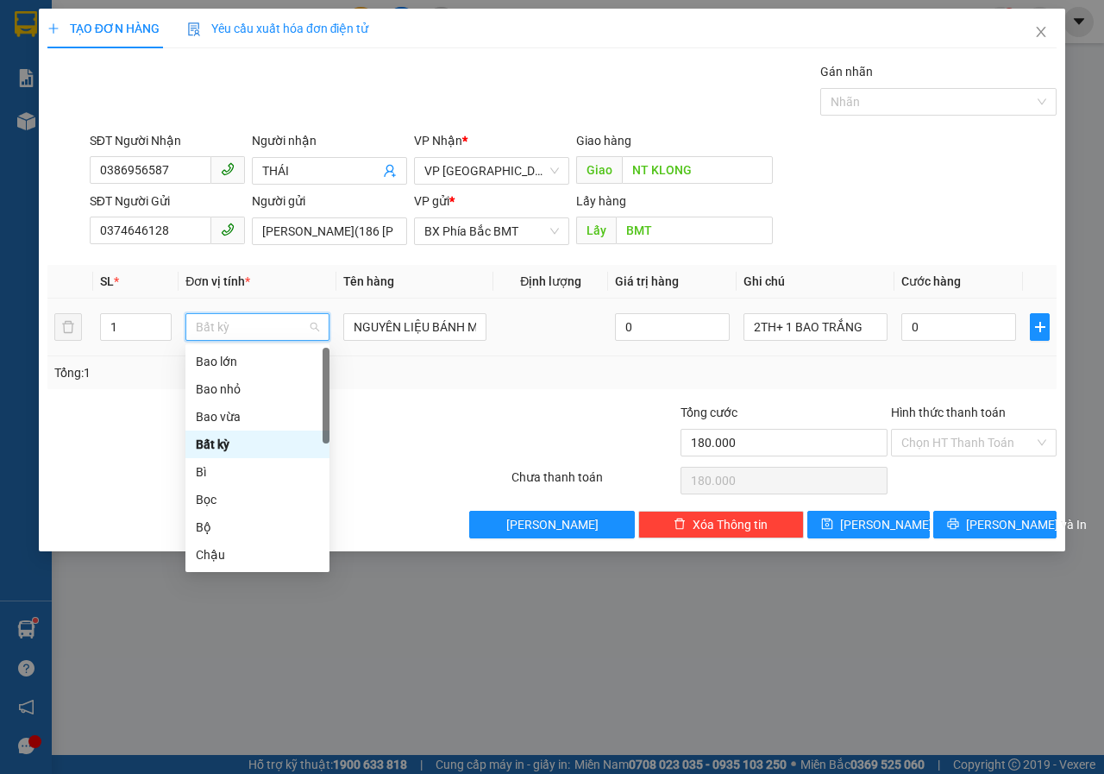
type input "0"
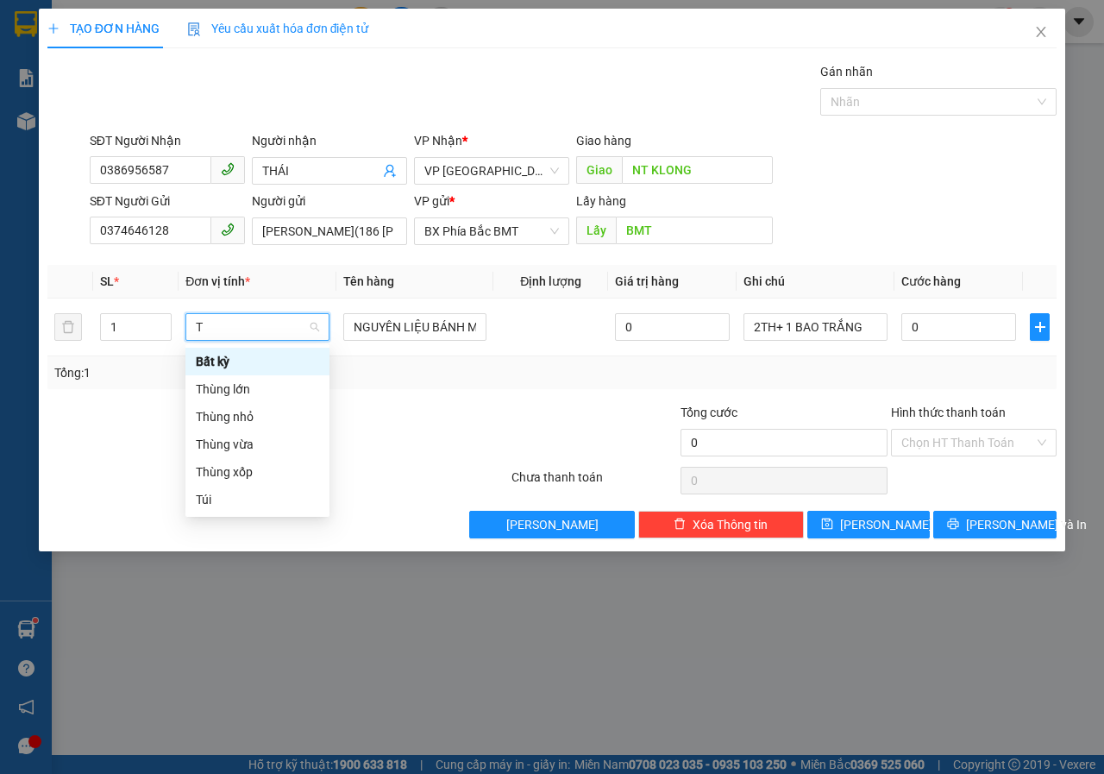
type input "TH"
click at [263, 452] on div "Thùng xốp" at bounding box center [257, 444] width 123 height 19
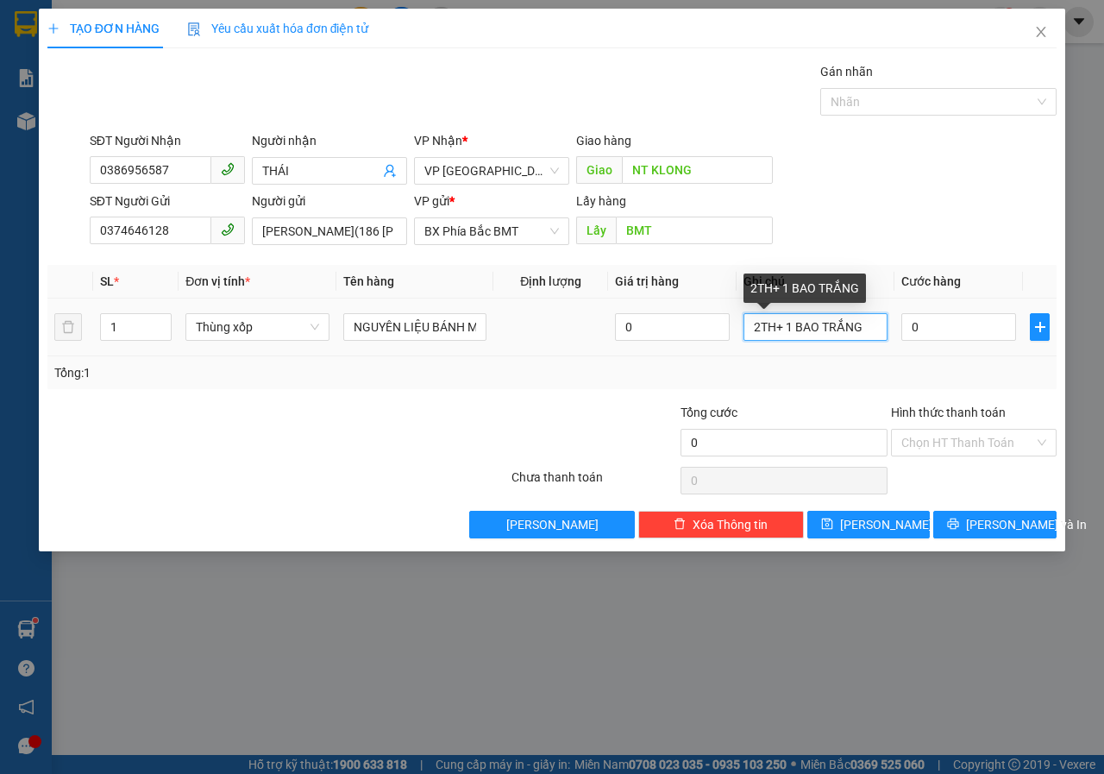
drag, startPoint x: 748, startPoint y: 329, endPoint x: 889, endPoint y: 328, distance: 140.6
click at [889, 328] on td "2TH+ 1 BAO TRẮNG" at bounding box center [816, 328] width 158 height 58
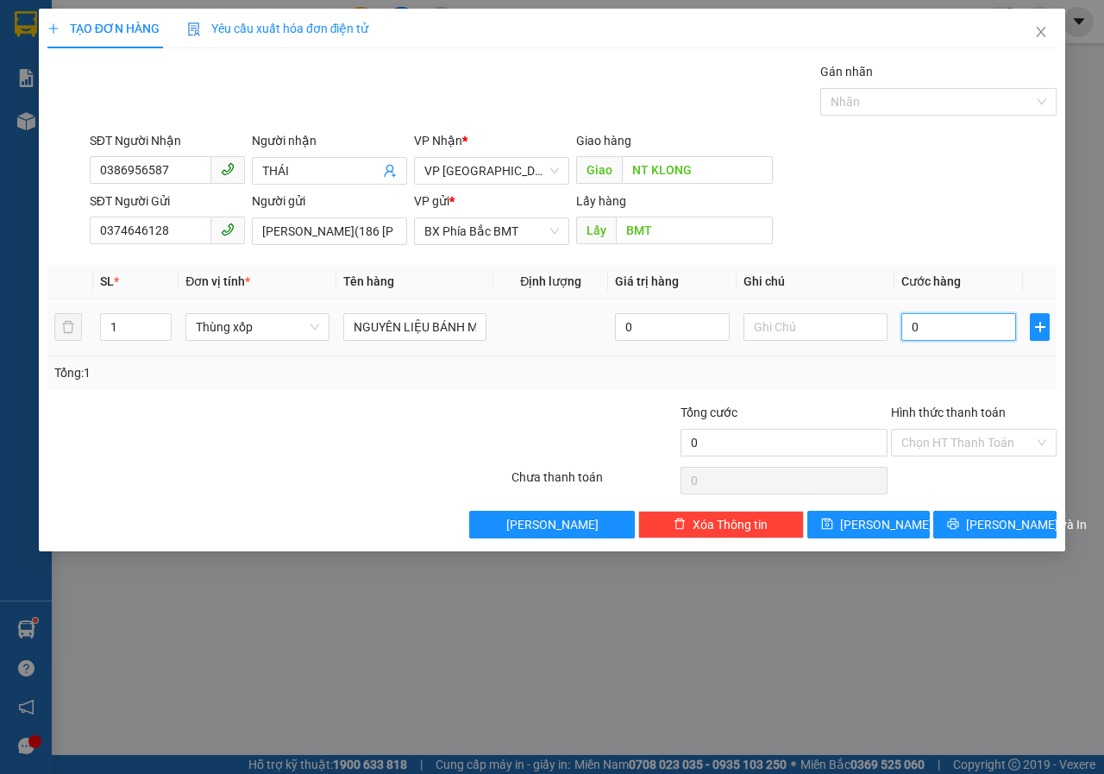
click at [920, 334] on input "0" at bounding box center [959, 327] width 115 height 28
type input "7"
type input "70"
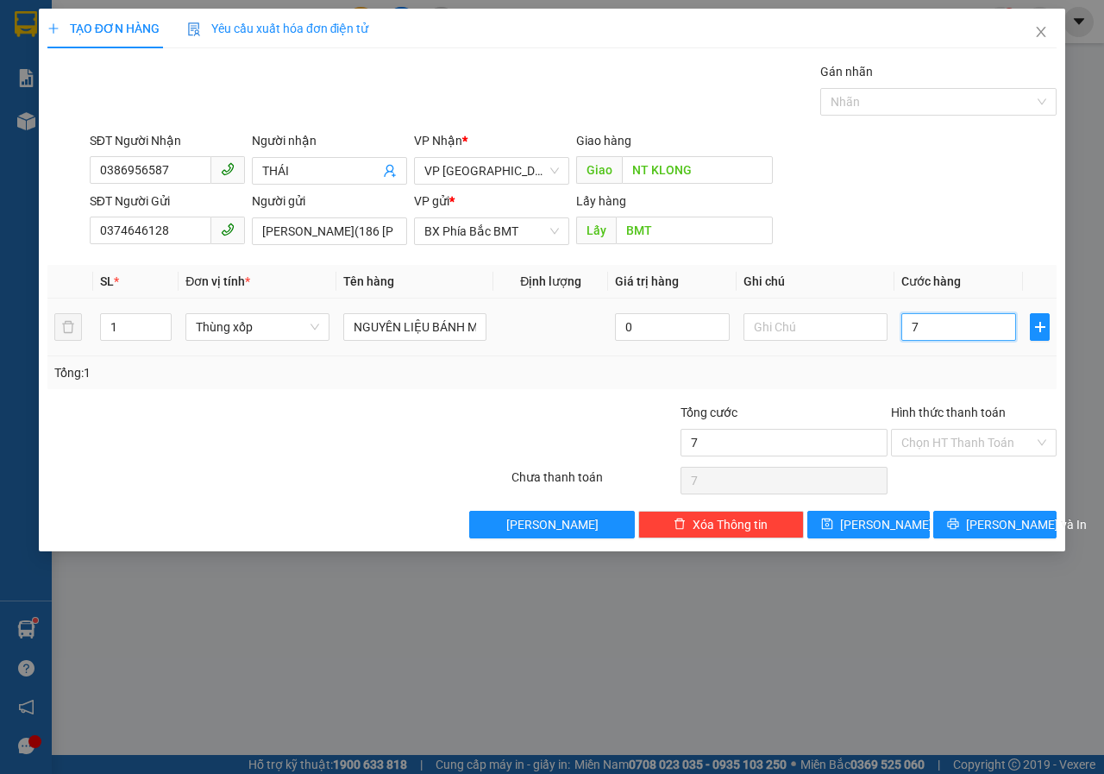
type input "70"
type input "700"
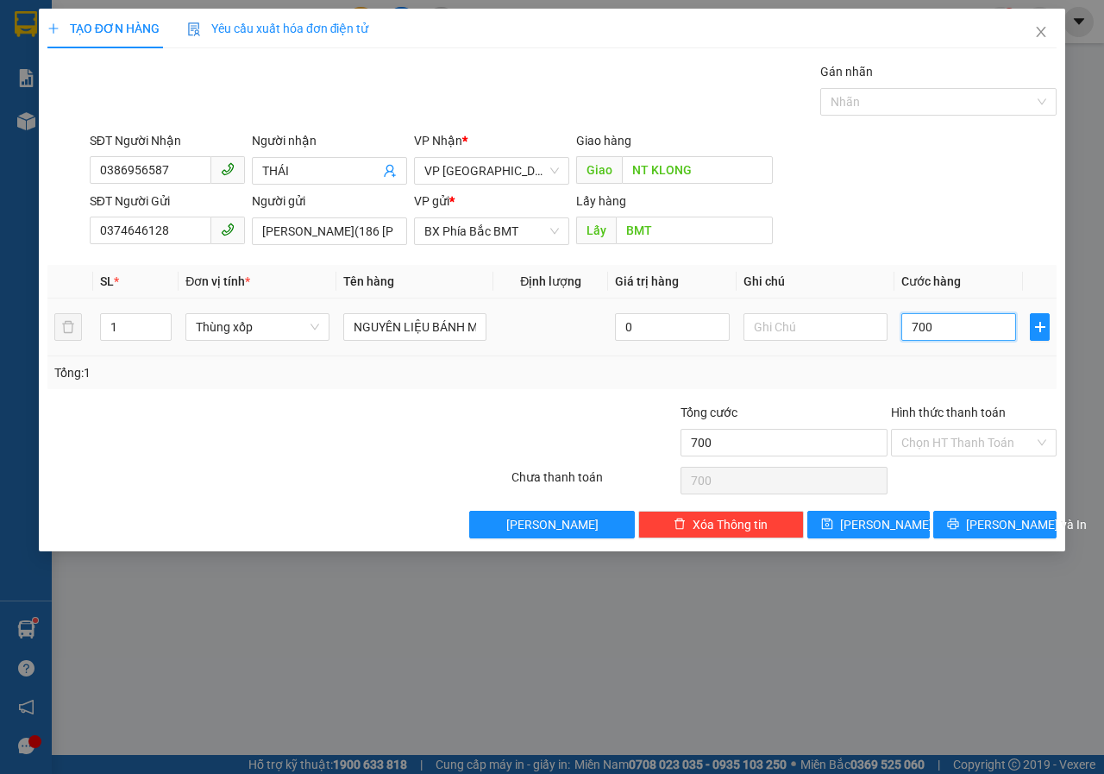
type input "7.000"
type input "70.000"
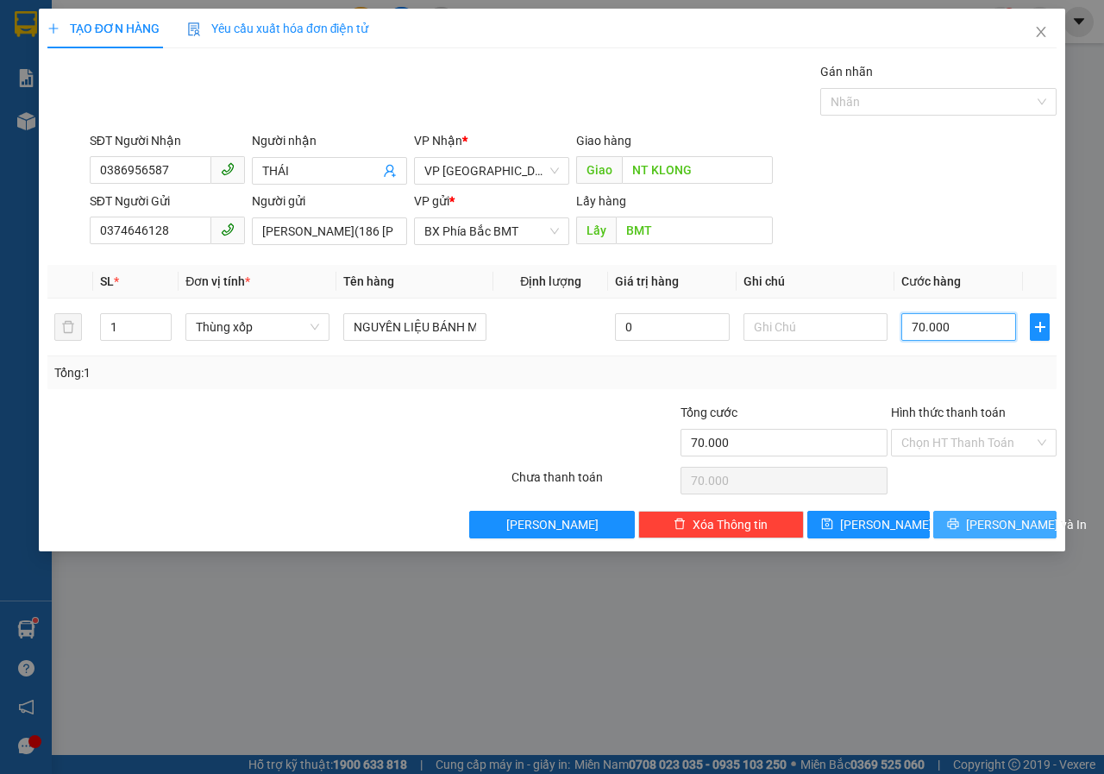
type input "70.000"
click at [959, 521] on icon "printer" at bounding box center [953, 524] width 12 height 12
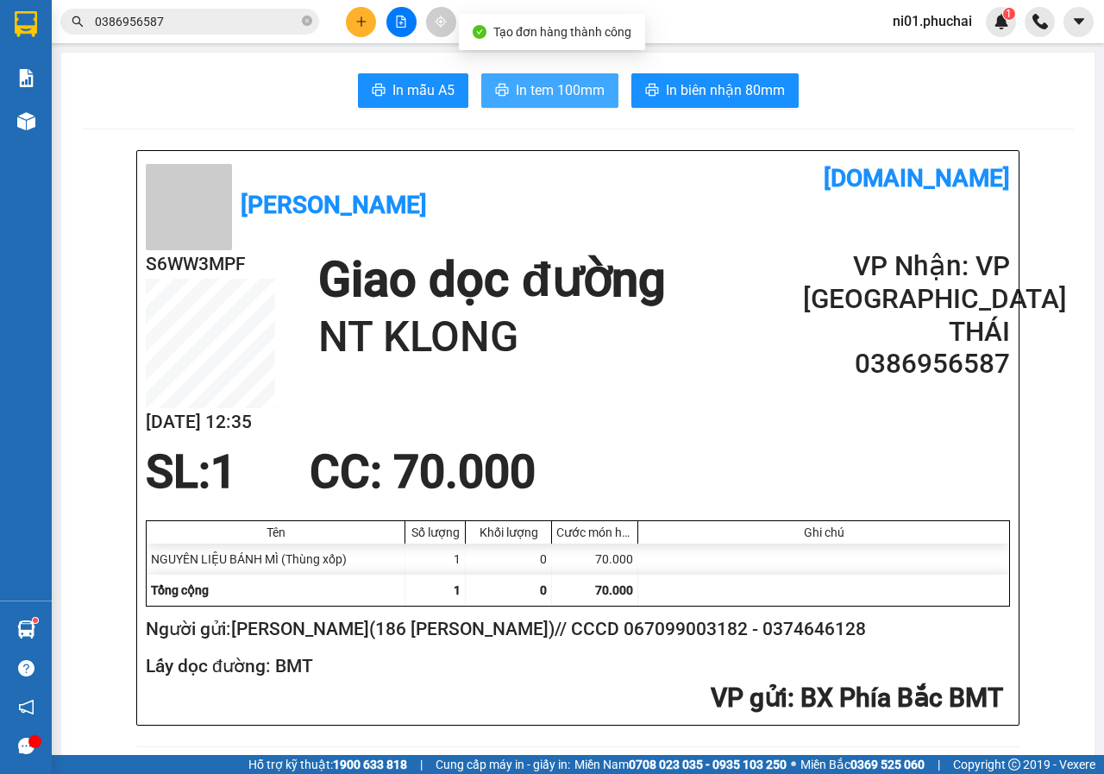
click at [546, 97] on span "In tem 100mm" at bounding box center [560, 90] width 89 height 22
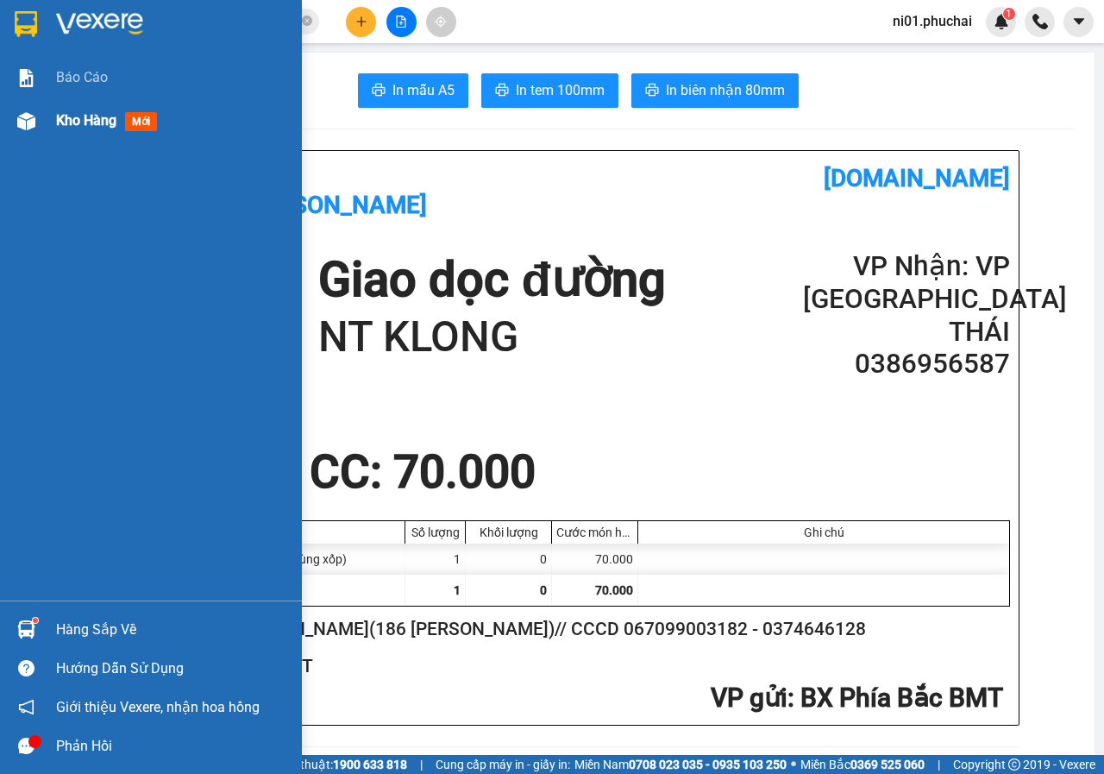
click at [23, 112] on img at bounding box center [26, 121] width 18 height 18
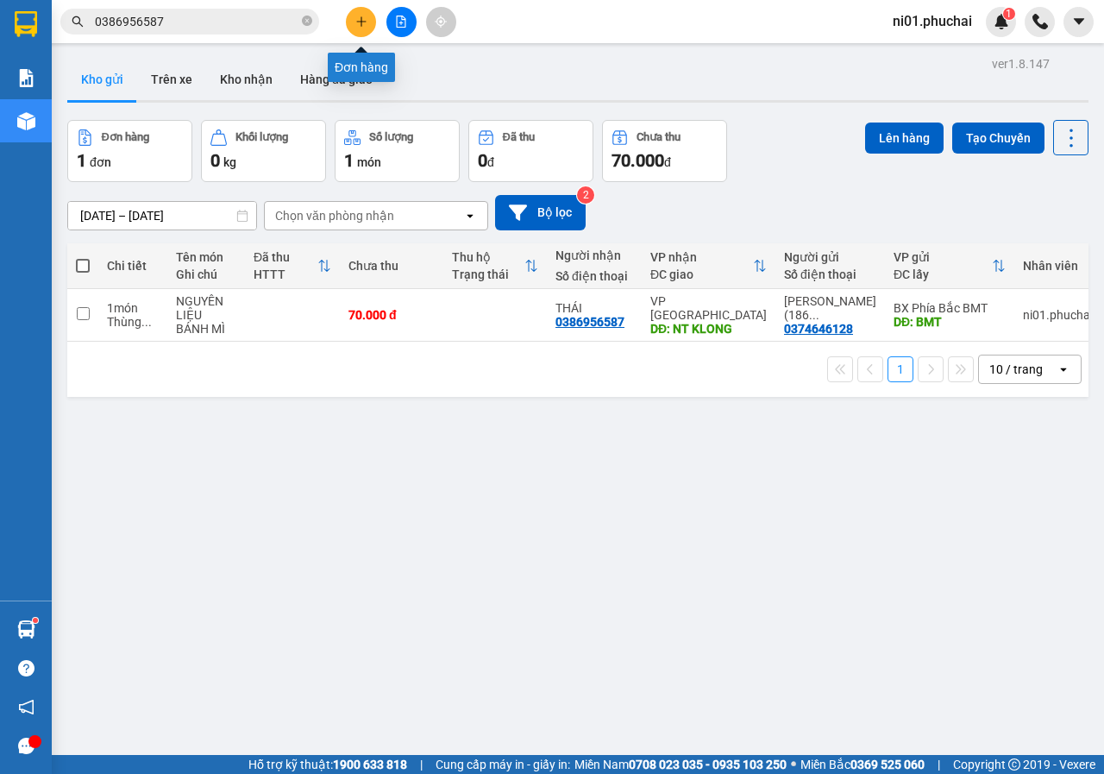
click at [357, 20] on icon "plus" at bounding box center [361, 22] width 12 height 12
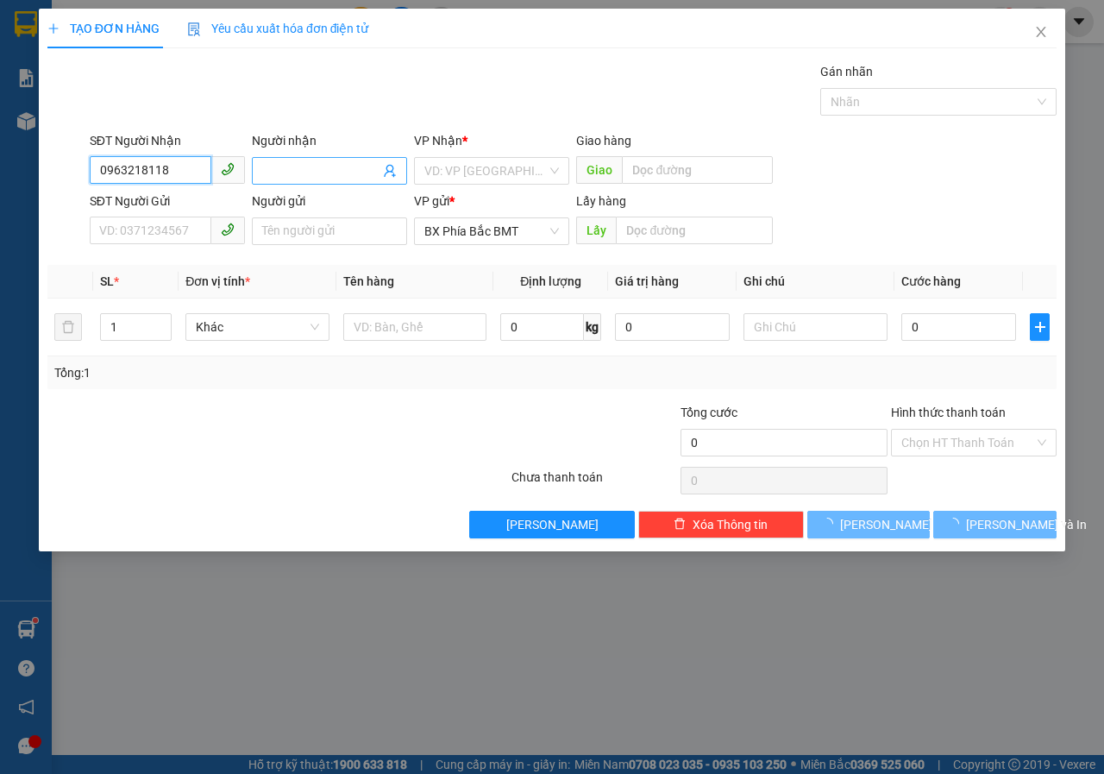
type input "0963218118"
click at [271, 167] on input "Người nhận" at bounding box center [320, 170] width 117 height 19
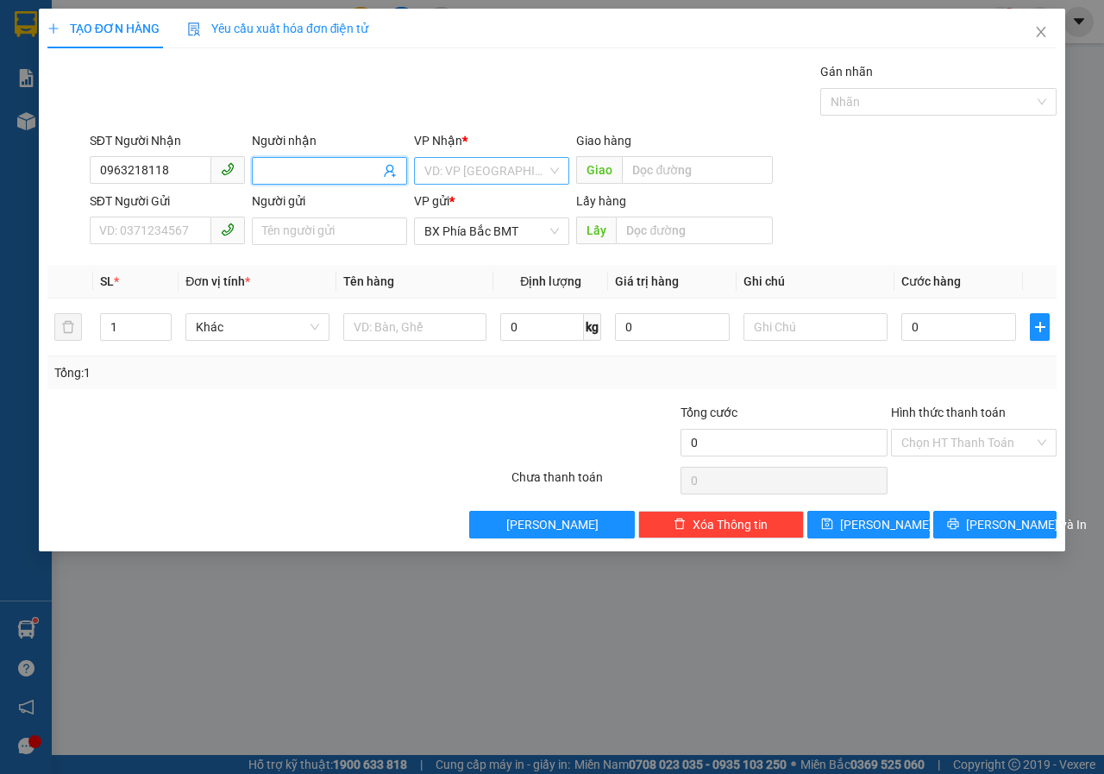
click at [440, 171] on input "search" at bounding box center [485, 171] width 123 height 26
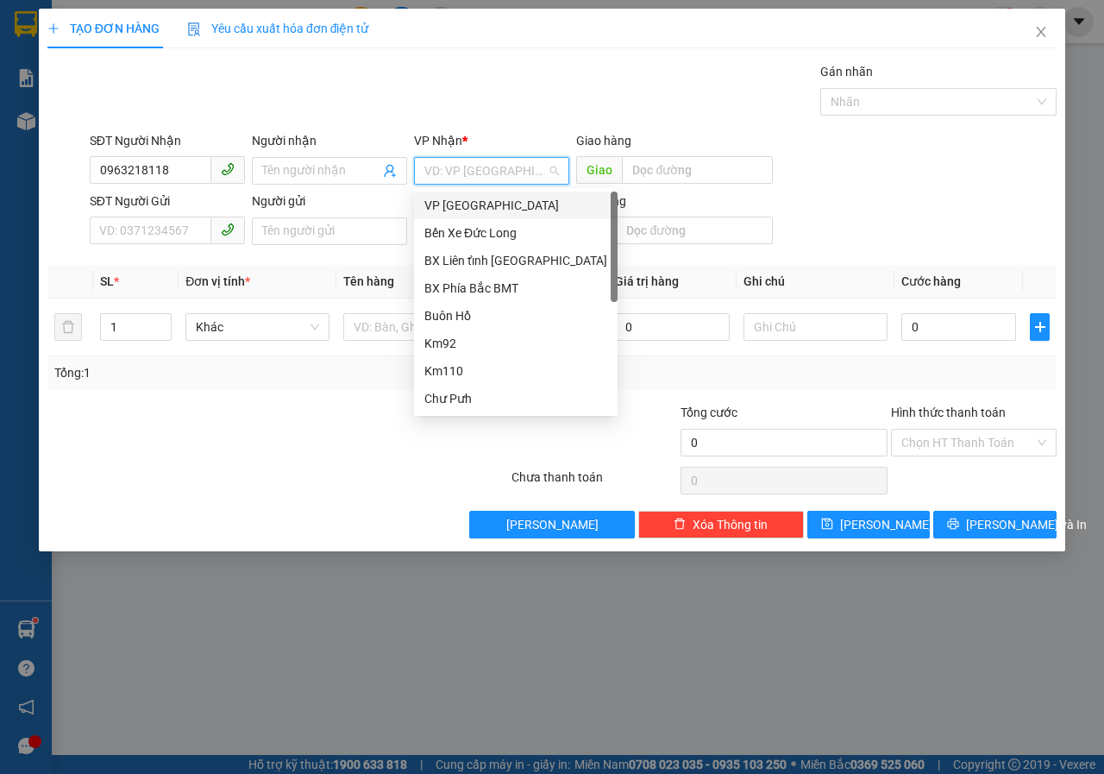
click at [450, 209] on div "VP [GEOGRAPHIC_DATA]" at bounding box center [515, 205] width 183 height 19
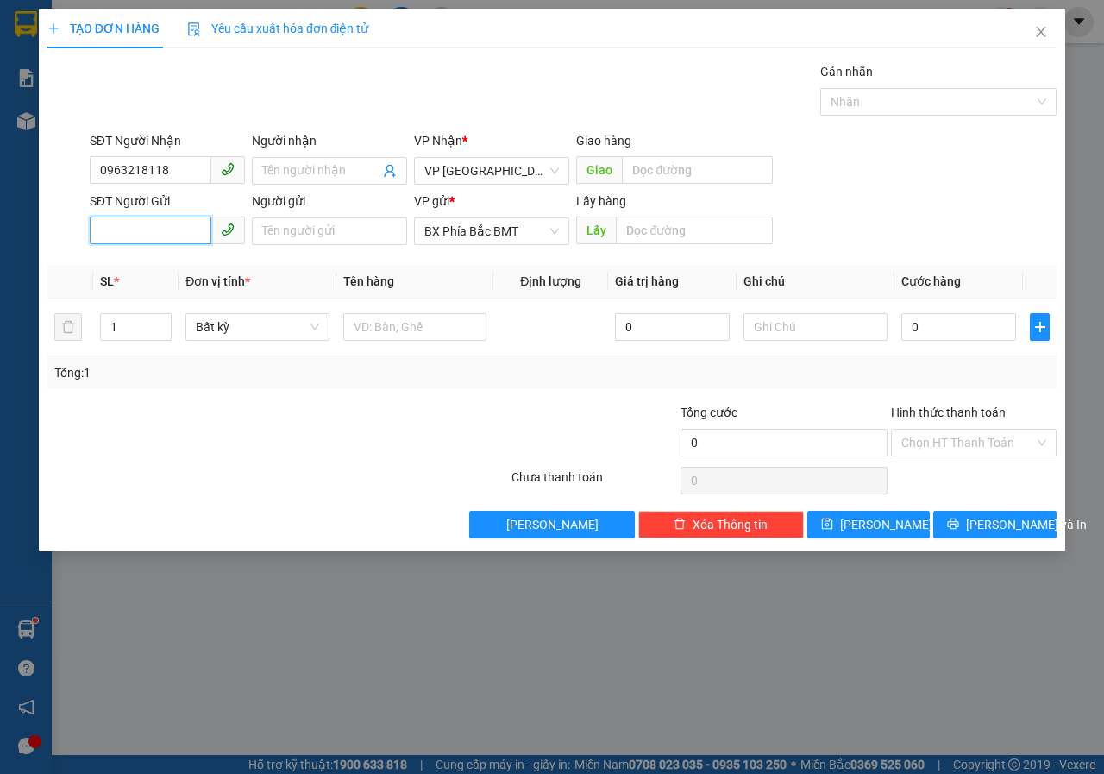
click at [202, 241] on input "SĐT Người Gửi" at bounding box center [151, 231] width 122 height 28
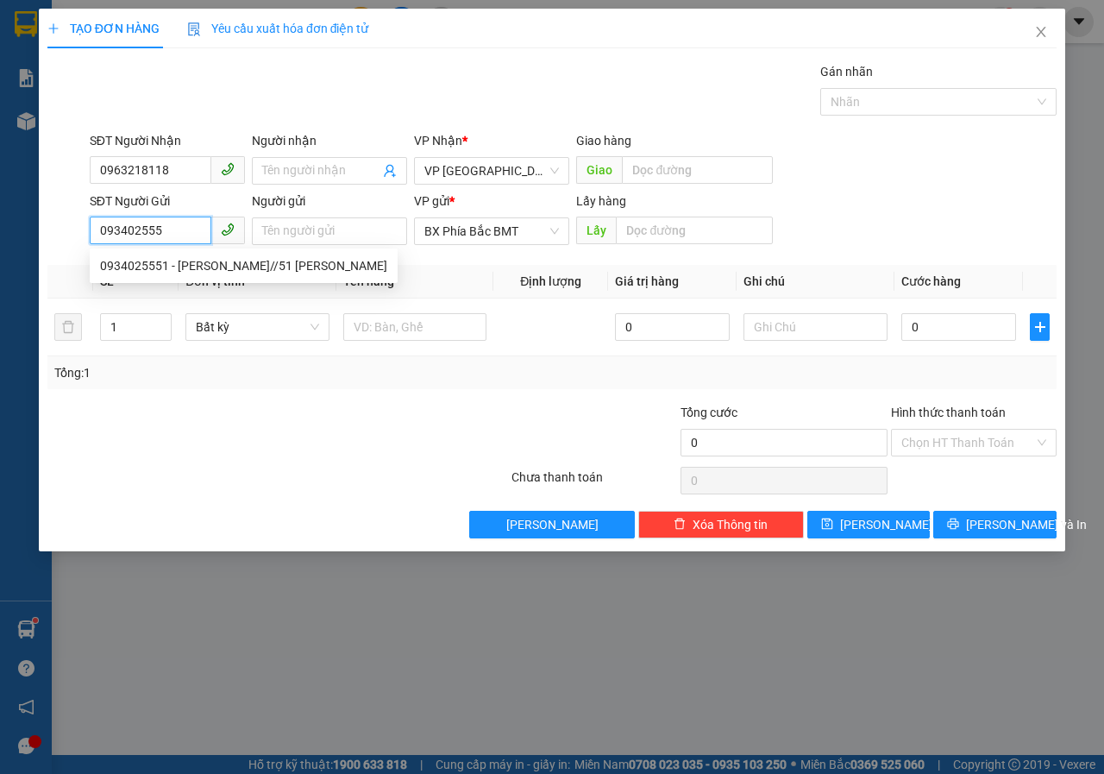
type input "0934025551"
click at [209, 270] on div "0934025551 - [PERSON_NAME]//51 [PERSON_NAME]" at bounding box center [243, 265] width 287 height 19
type input "[PERSON_NAME]//51 [PERSON_NAME]"
type input "bmt"
type input "50.000"
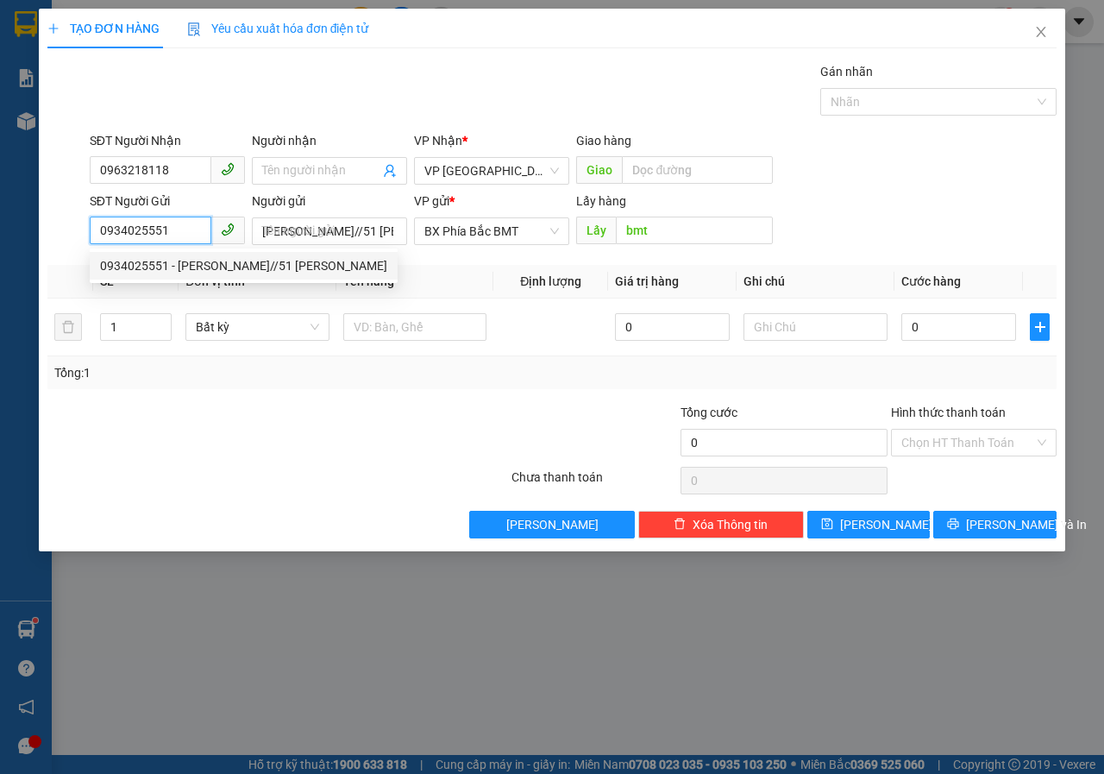
type input "50.000"
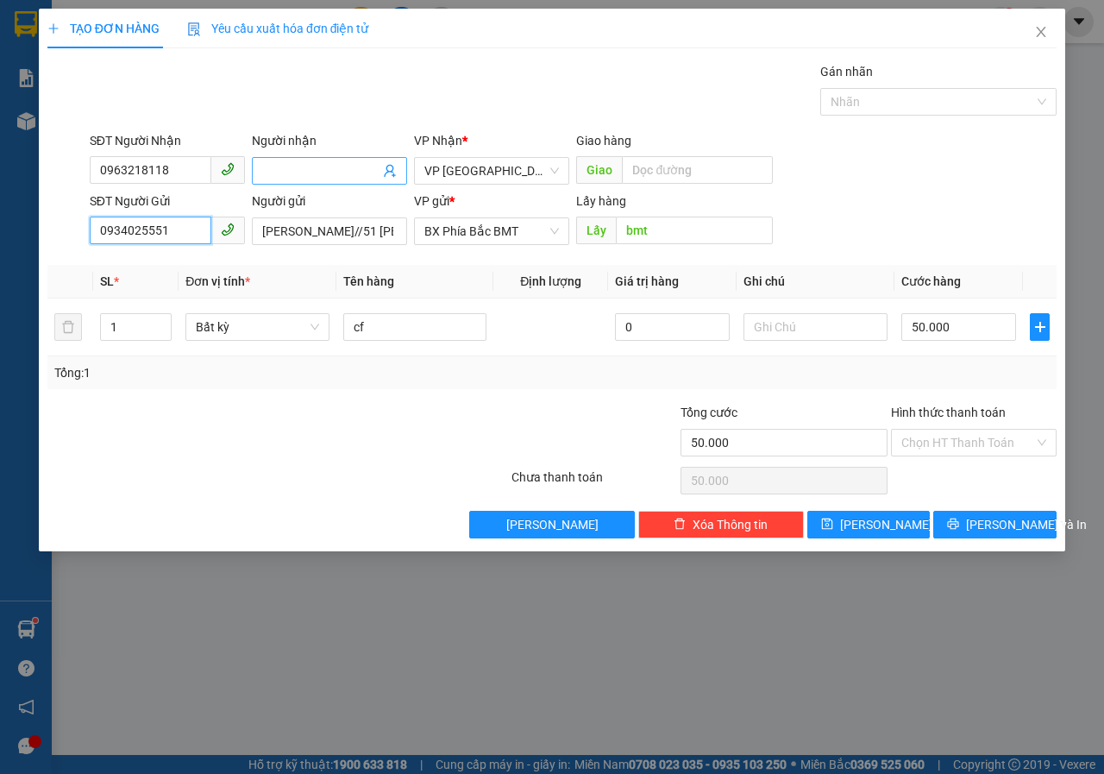
type input "0934025551"
click at [282, 171] on input "Người nhận" at bounding box center [320, 170] width 117 height 19
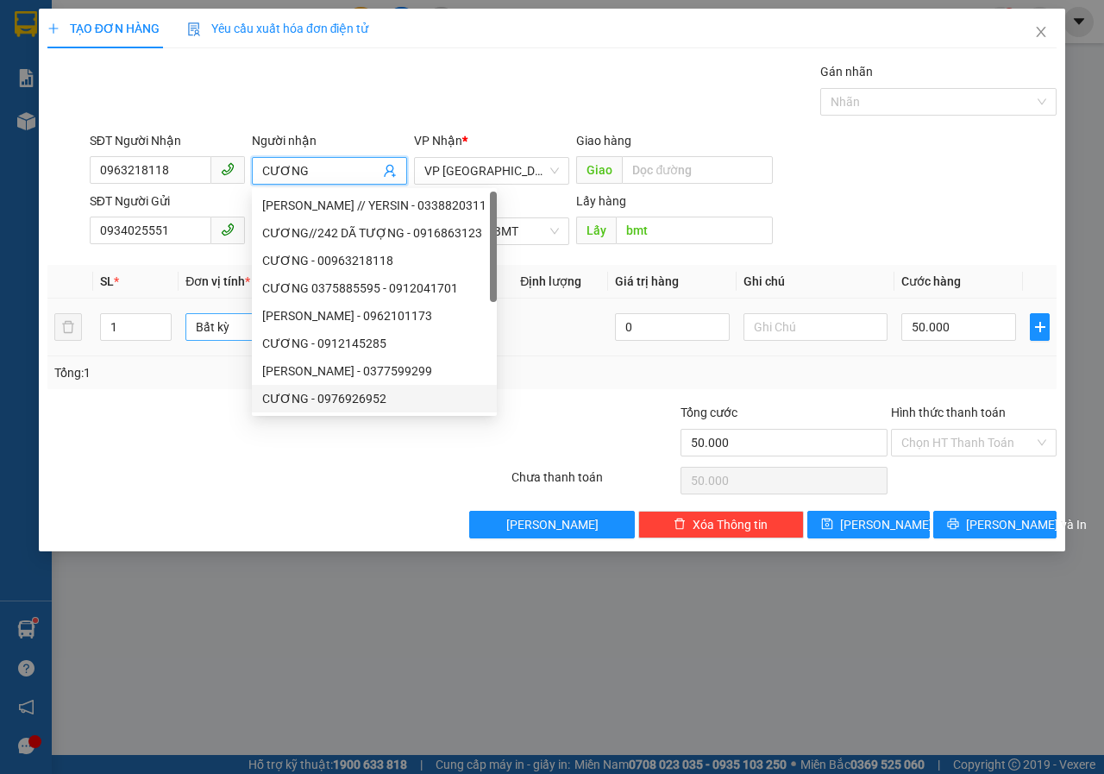
click at [240, 329] on span "Bất kỳ" at bounding box center [257, 327] width 123 height 26
type input "CƯƠNG"
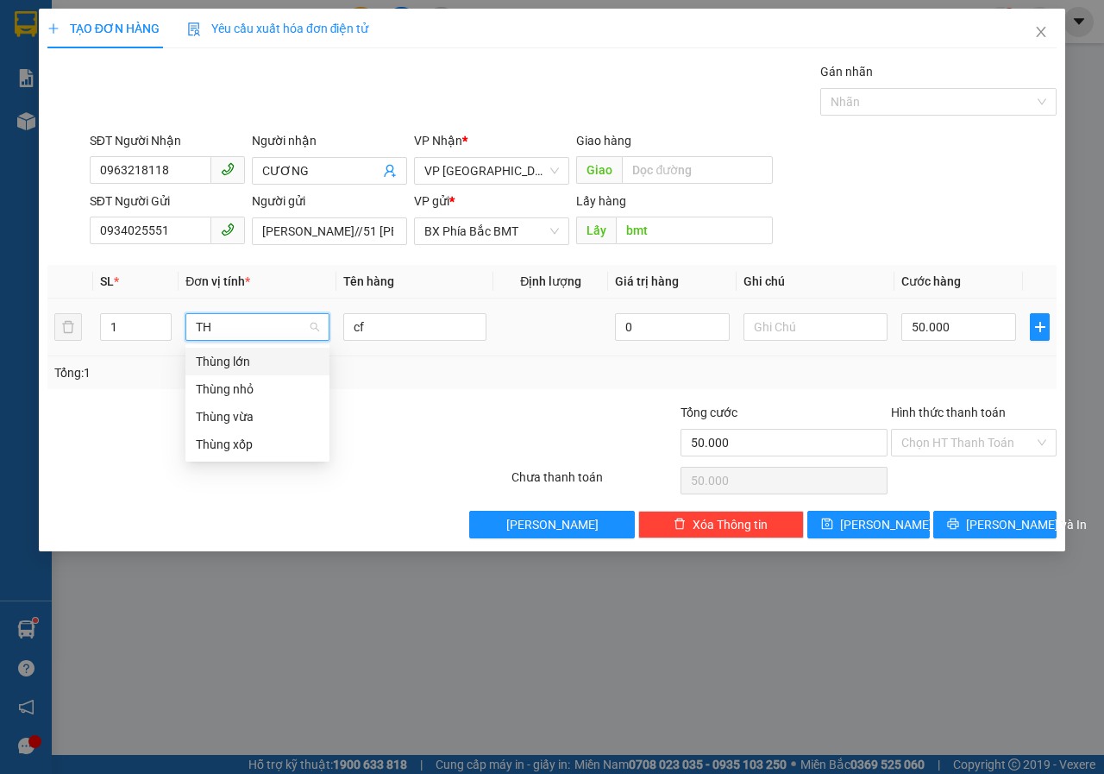
type input "THÙ"
click at [264, 387] on div "Thùng nhỏ" at bounding box center [257, 389] width 123 height 19
click at [385, 335] on input "cf" at bounding box center [415, 327] width 144 height 28
type input "0"
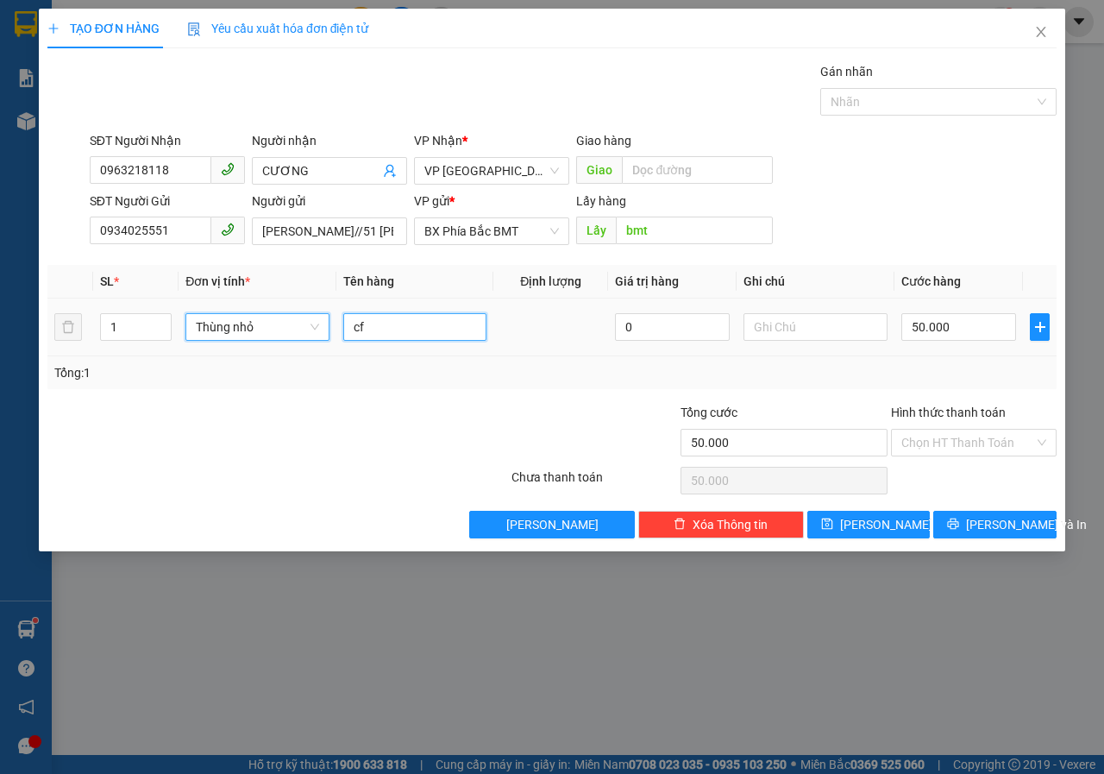
type input "0"
type input "c"
type input "CF"
click at [384, 236] on input "[PERSON_NAME]//51 [PERSON_NAME]" at bounding box center [329, 231] width 155 height 28
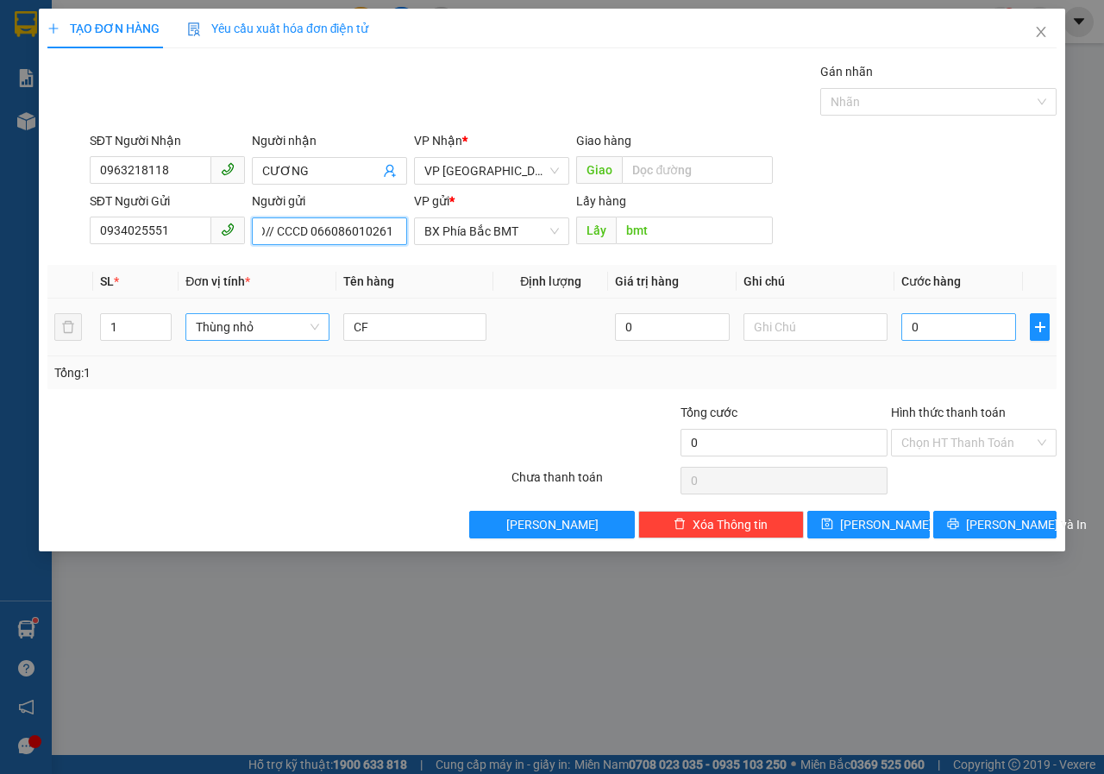
type input "[PERSON_NAME]//51 VĂN CAO// CCCD 066086010261"
click at [915, 327] on input "0" at bounding box center [959, 327] width 115 height 28
type input "5"
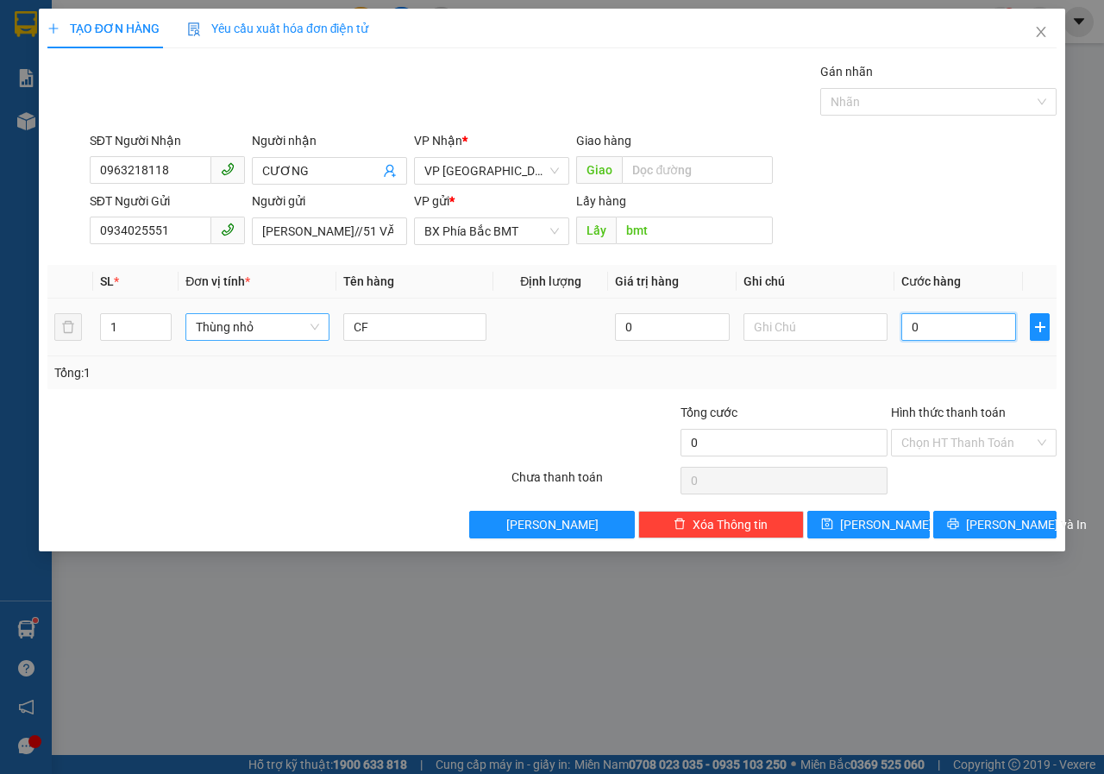
type input "5"
type input "50"
type input "500"
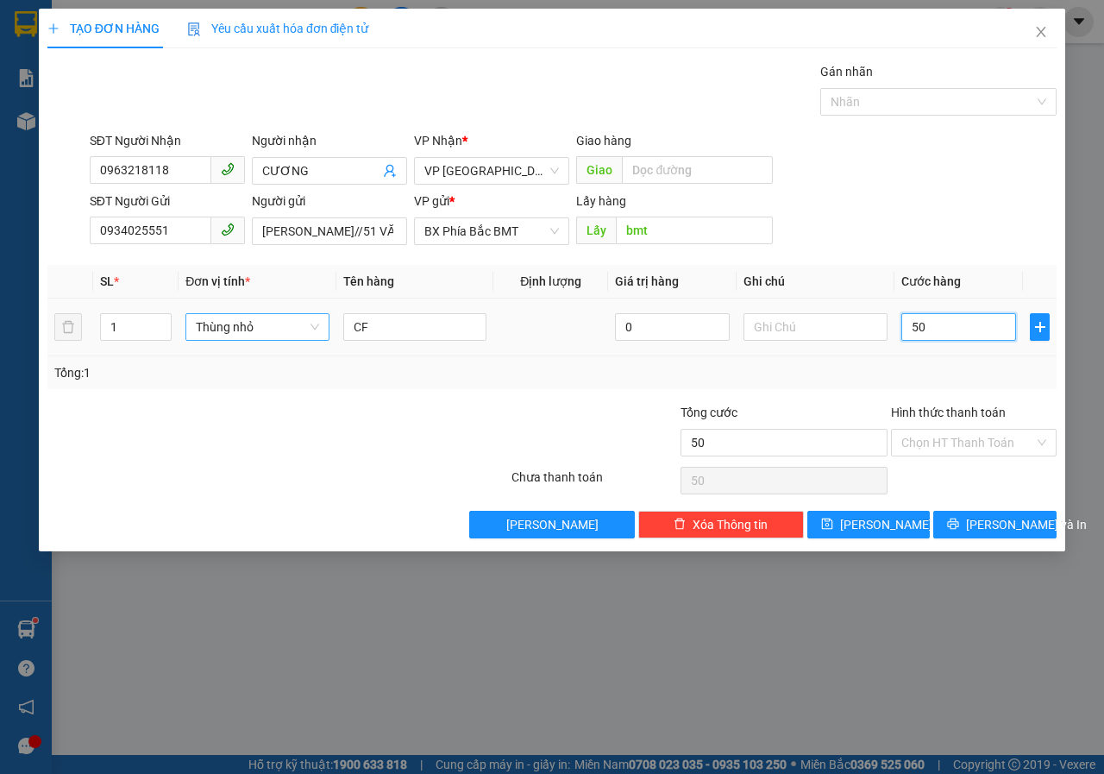
type input "500"
type input "5.000"
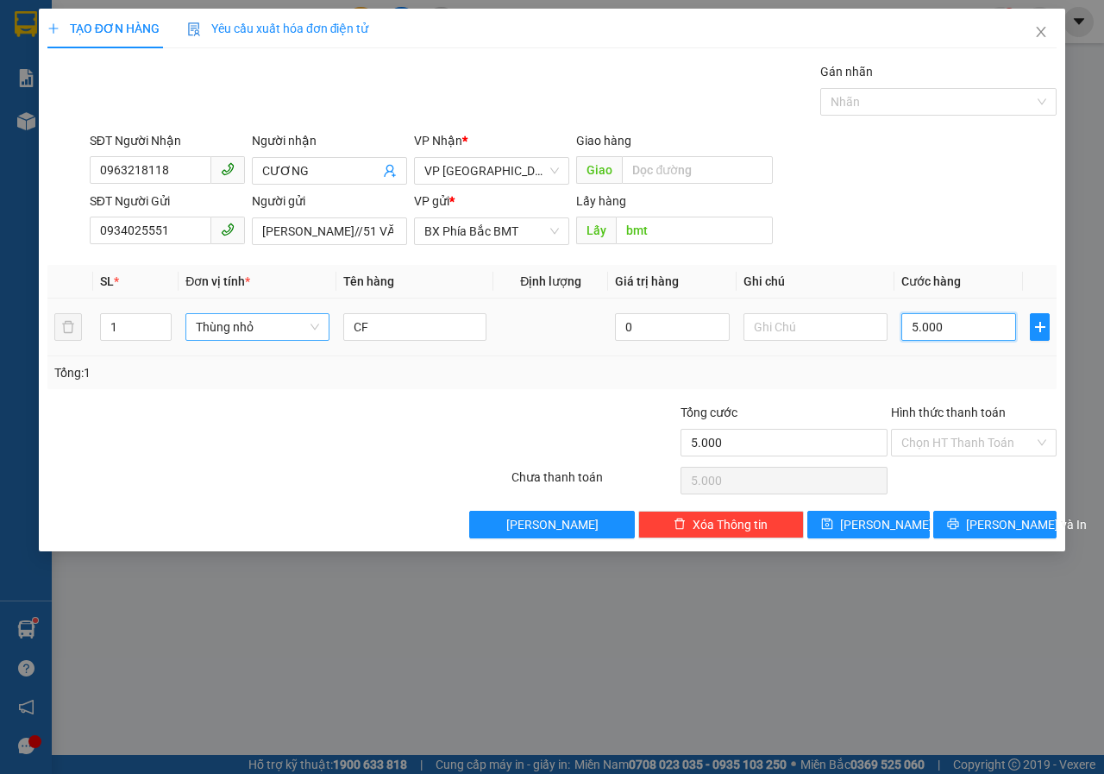
type input "50.000"
click at [1012, 531] on span "[PERSON_NAME] và In" at bounding box center [1026, 524] width 121 height 19
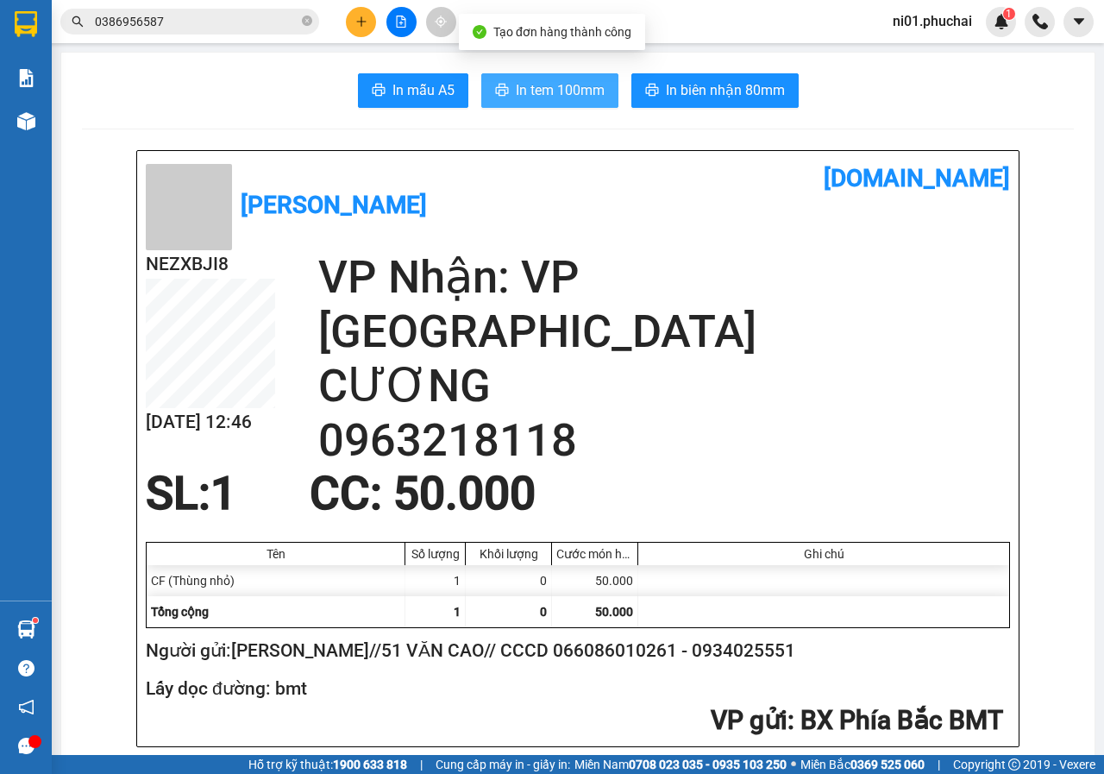
click at [555, 90] on span "In tem 100mm" at bounding box center [560, 90] width 89 height 22
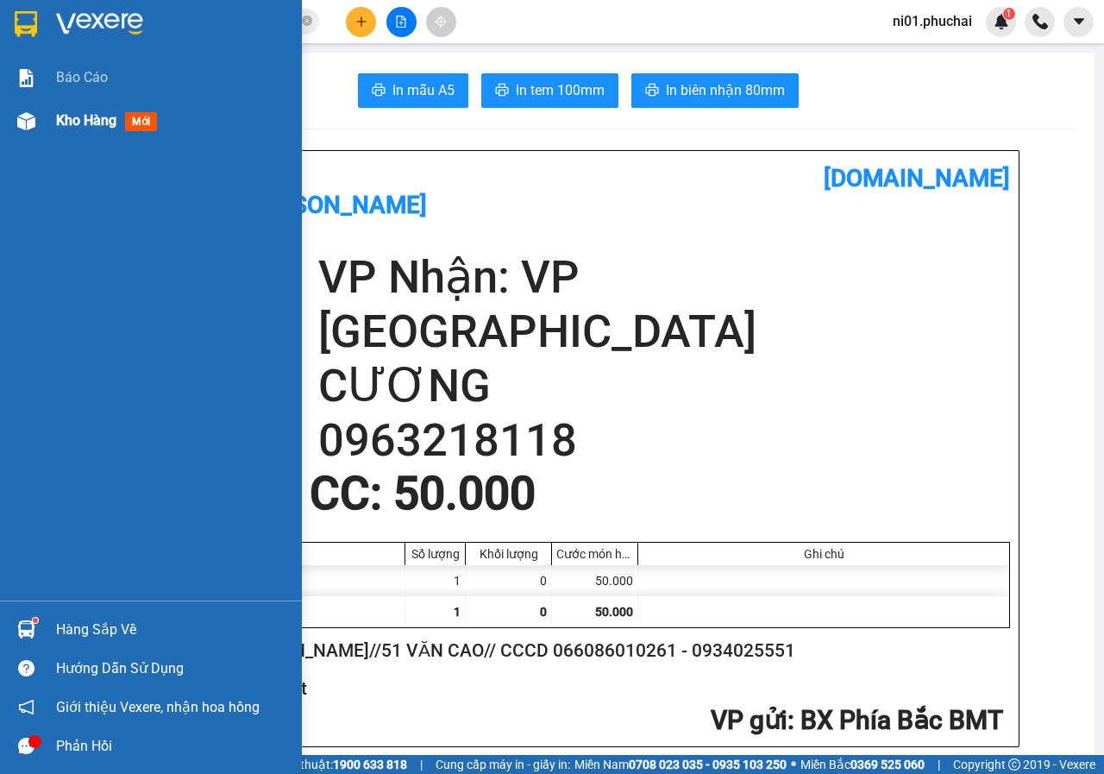
click at [36, 122] on div at bounding box center [26, 121] width 30 height 30
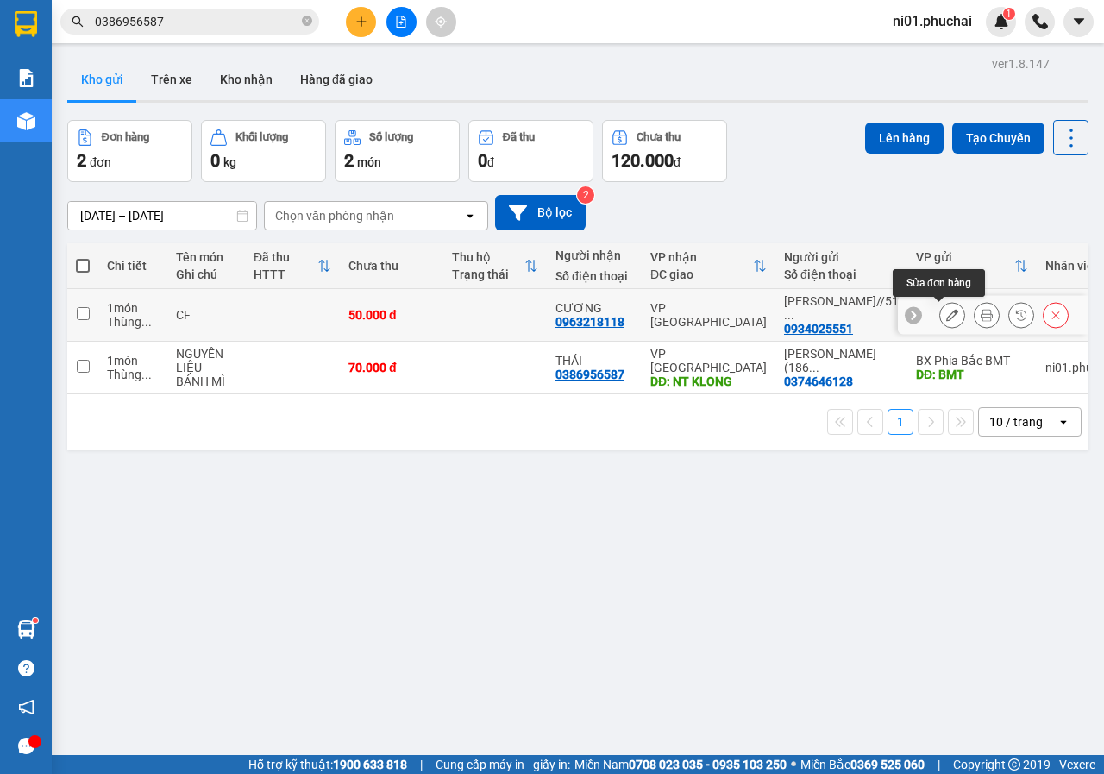
click at [946, 321] on icon at bounding box center [952, 315] width 12 height 12
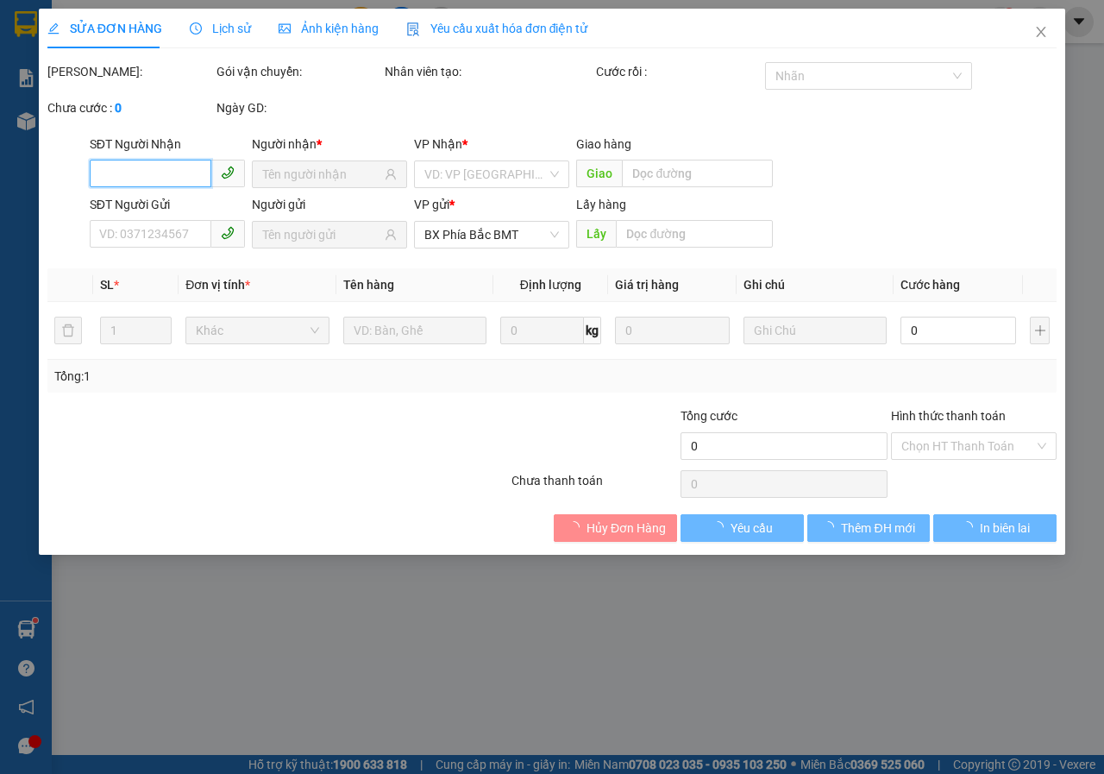
type input "0963218118"
type input "0934025551"
type input "bmt"
type input "50.000"
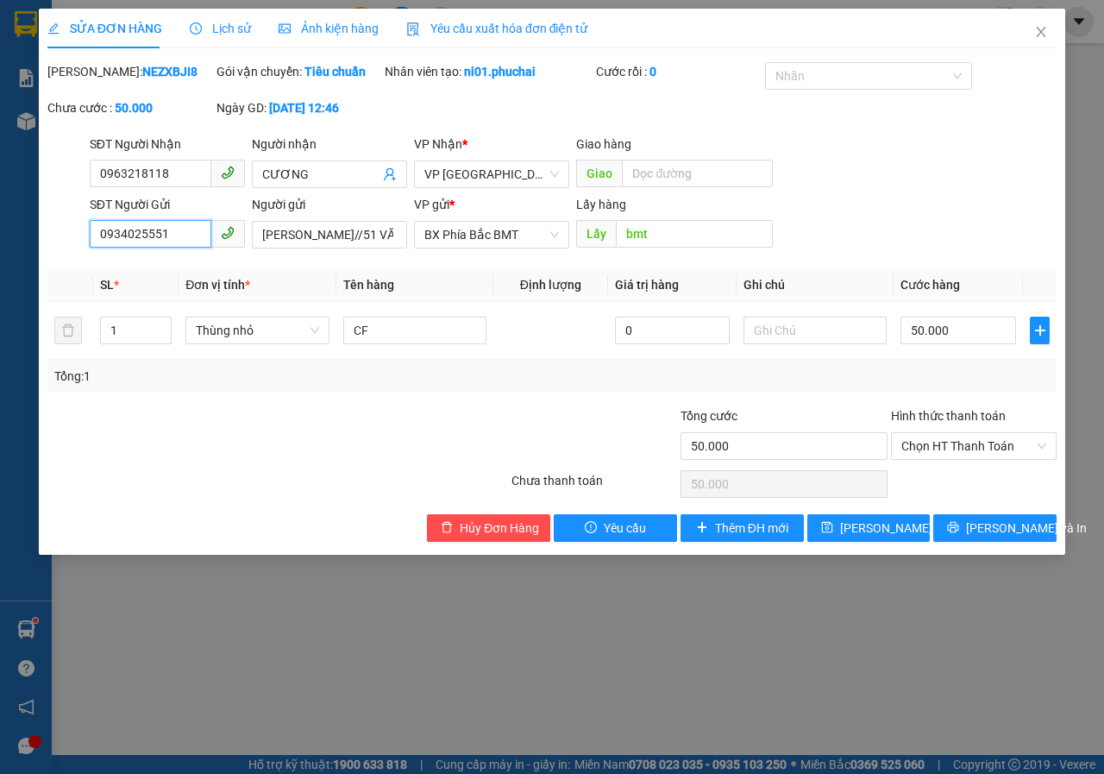
drag, startPoint x: 176, startPoint y: 261, endPoint x: 0, endPoint y: 236, distance: 177.8
click at [0, 236] on div "SỬA ĐƠN HÀNG Lịch sử Ảnh kiện hàng Yêu cầu xuất hóa đơn điện tử Total Paid Fee …" at bounding box center [552, 387] width 1104 height 774
drag, startPoint x: 259, startPoint y: 257, endPoint x: 374, endPoint y: 253, distance: 114.8
click at [374, 248] on input "[PERSON_NAME]//51 VĂN CAO// CCCD 066086010261" at bounding box center [329, 235] width 155 height 28
click at [381, 248] on input "[PERSON_NAME]//51 VĂN CAO// CCCD 066086010261" at bounding box center [329, 235] width 155 height 28
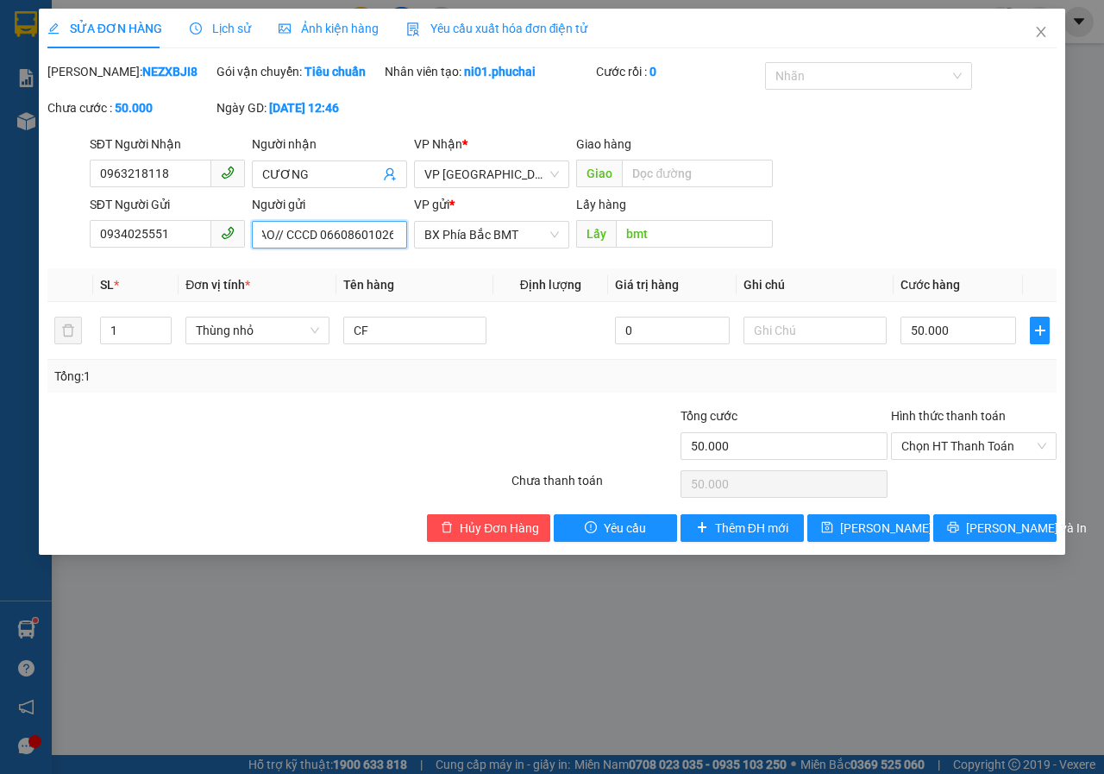
scroll to position [0, 181]
drag, startPoint x: 317, startPoint y: 252, endPoint x: 399, endPoint y: 249, distance: 81.1
click at [399, 248] on input "[PERSON_NAME]//51 VĂN CAO// CCCD 066086010261" at bounding box center [329, 235] width 155 height 28
click at [1051, 36] on span "Close" at bounding box center [1041, 33] width 48 height 48
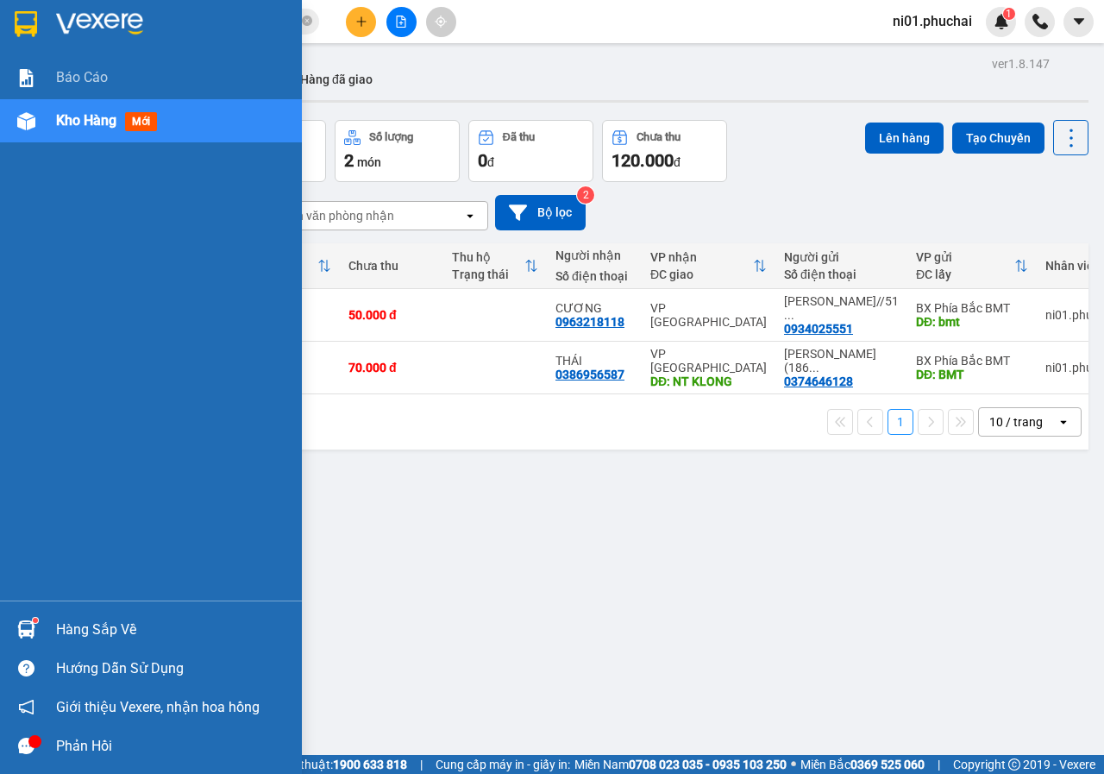
click at [51, 121] on div "Kho hàng mới" at bounding box center [151, 120] width 302 height 43
click at [93, 124] on span "Kho hàng" at bounding box center [86, 120] width 60 height 16
